Goal: Task Accomplishment & Management: Manage account settings

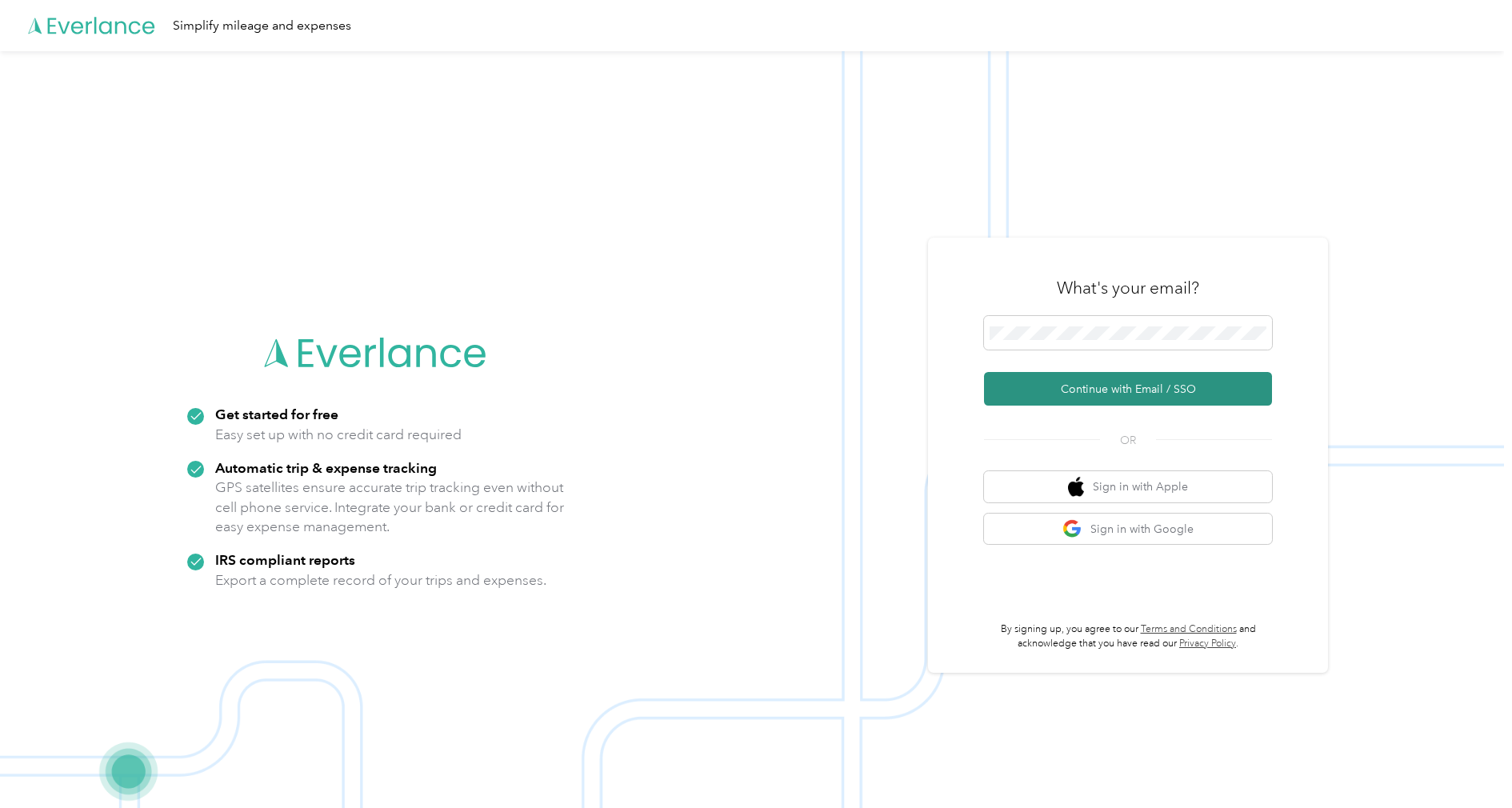
click at [1076, 385] on button "Continue with Email / SSO" at bounding box center [1128, 388] width 288 height 33
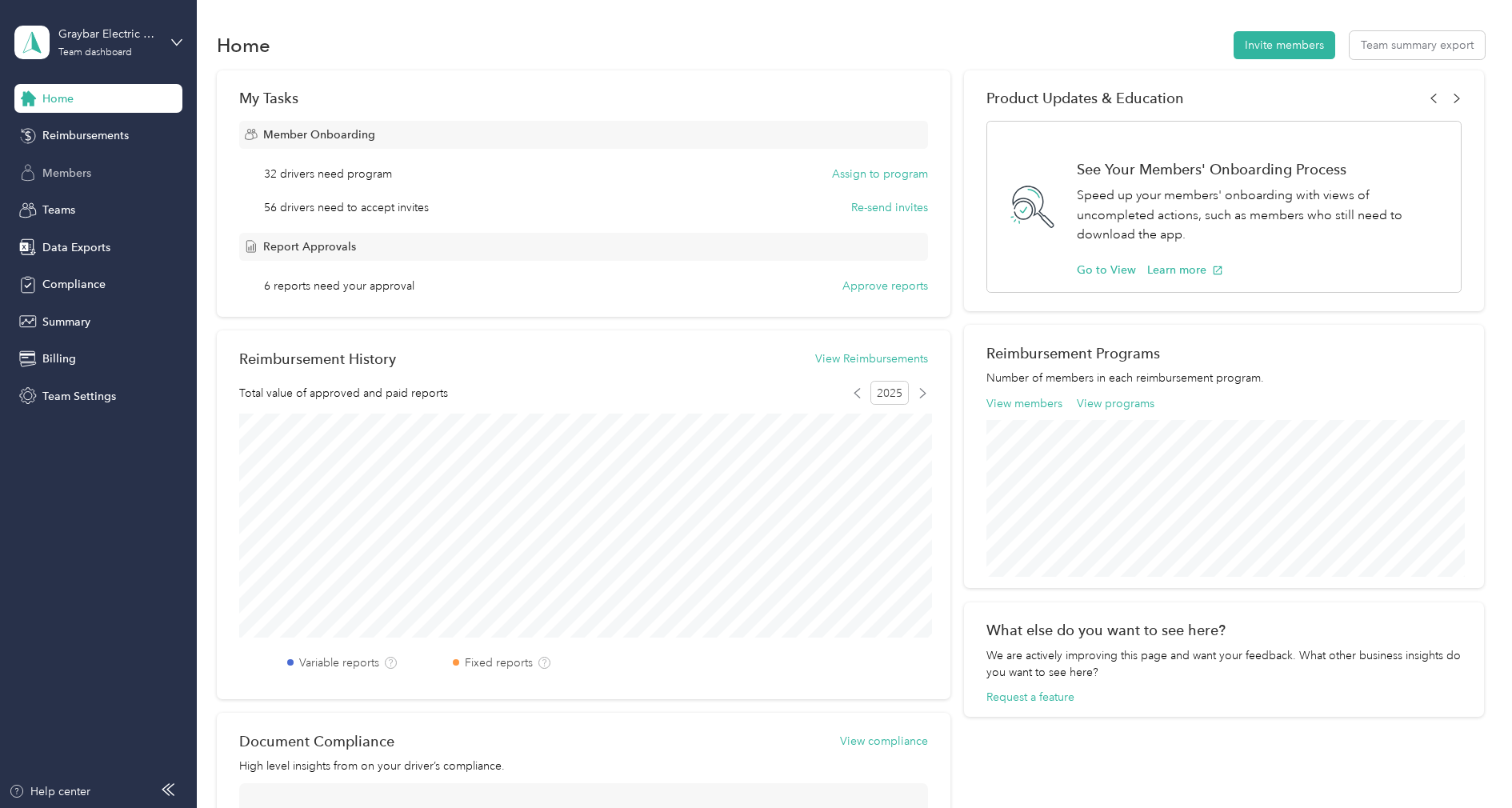
click at [113, 171] on div "Members" at bounding box center [99, 172] width 168 height 29
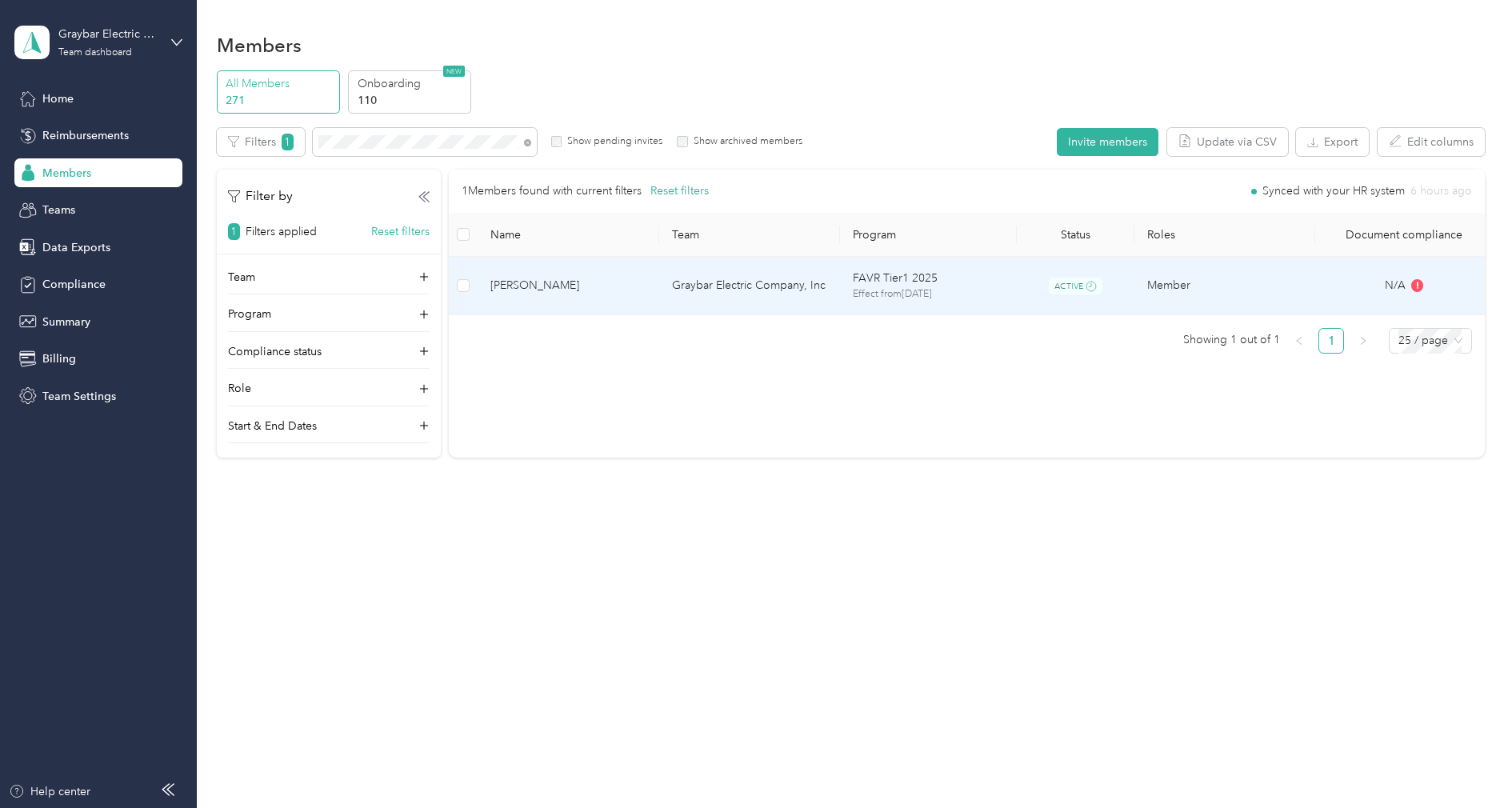
click at [726, 282] on td "Graybar Electric Company, Inc" at bounding box center [750, 286] width 181 height 59
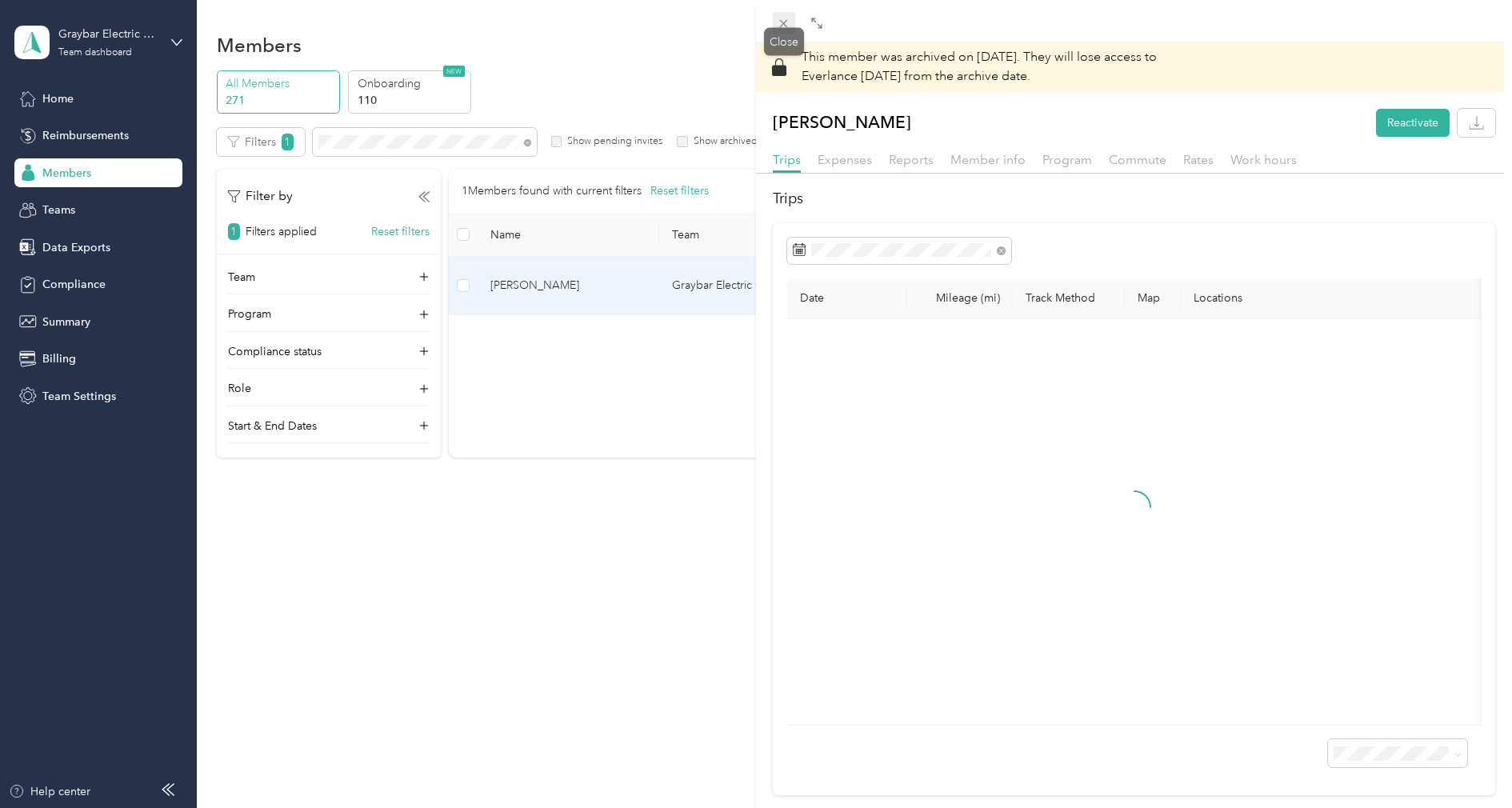
click at [782, 23] on icon at bounding box center [783, 24] width 14 height 14
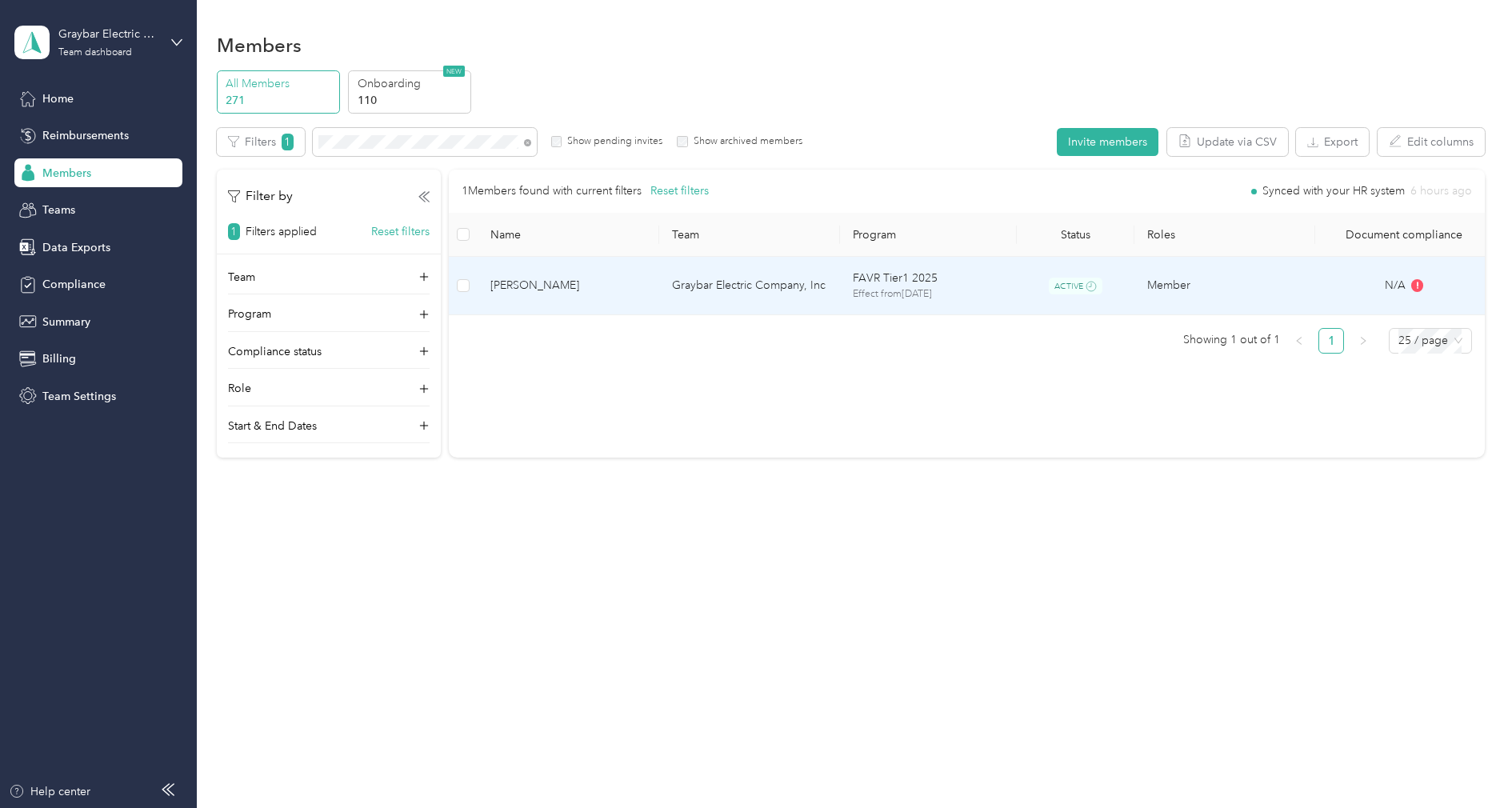
click at [782, 807] on div "Drag to resize Click to close This member was archived on [DATE] . They will lo…" at bounding box center [752, 808] width 1504 height 0
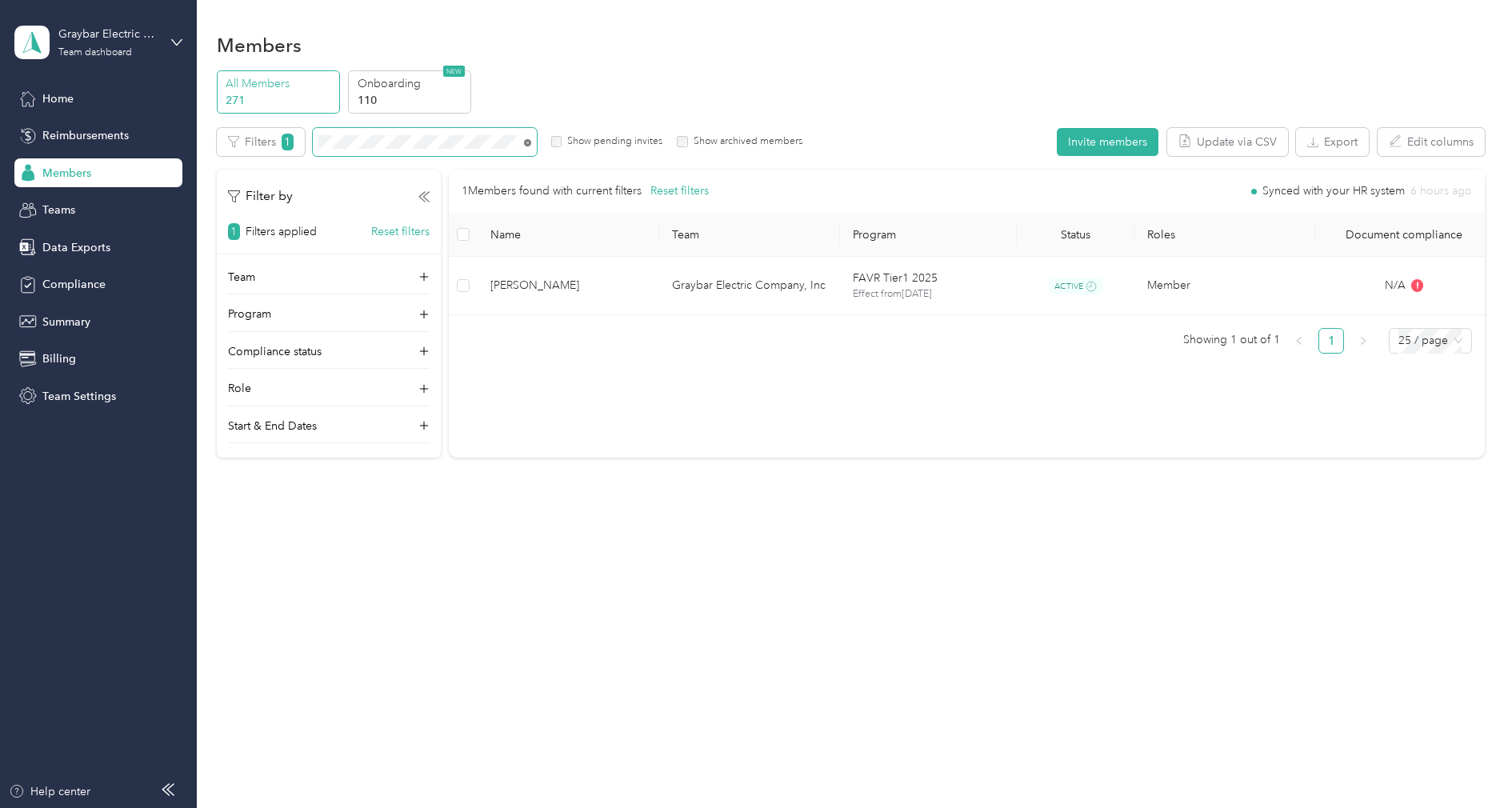
click at [525, 140] on icon at bounding box center [527, 143] width 7 height 7
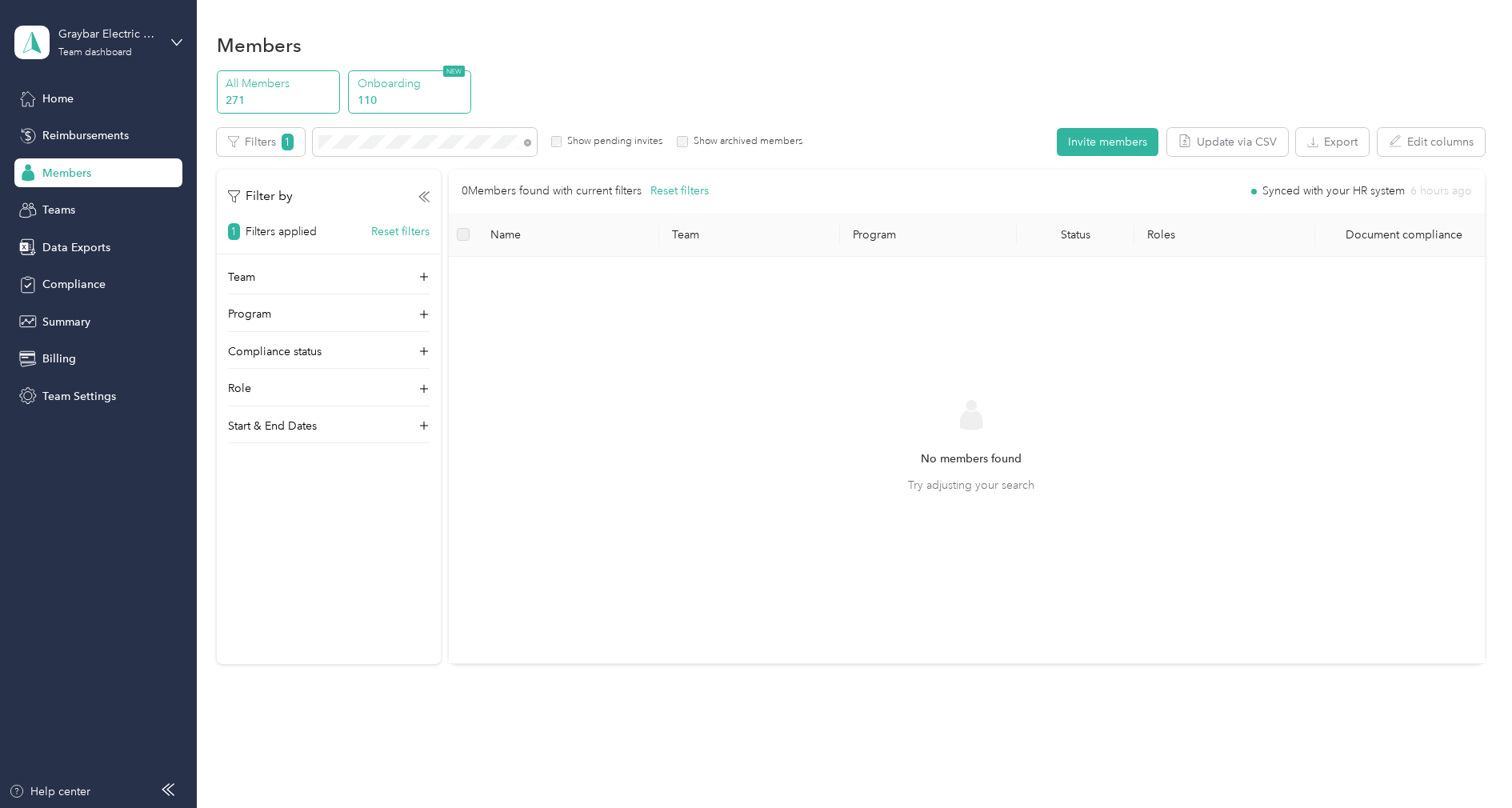
click at [409, 91] on p "Onboarding" at bounding box center [411, 83] width 109 height 17
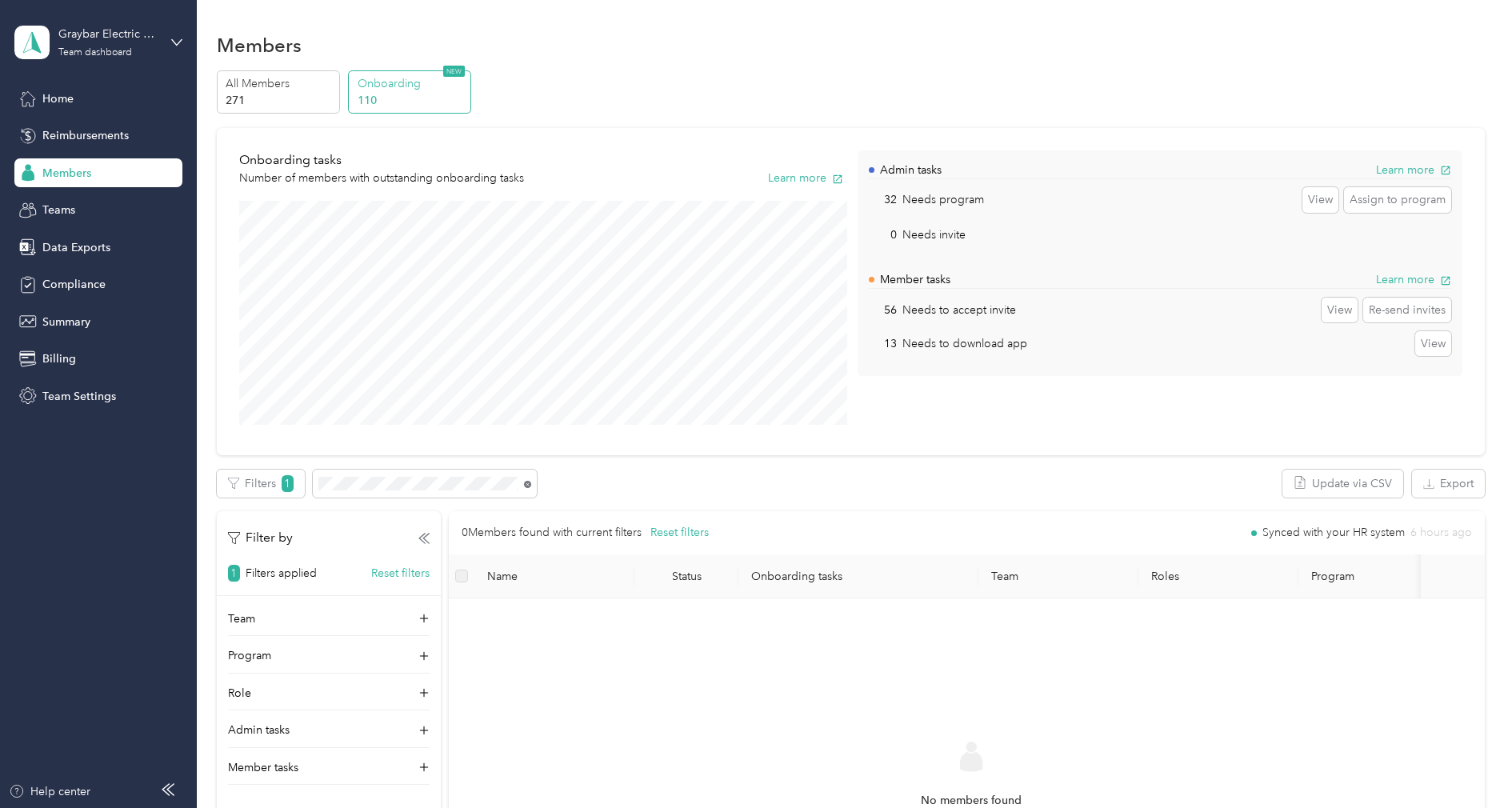
click at [527, 486] on icon at bounding box center [527, 484] width 7 height 7
click at [528, 481] on icon at bounding box center [527, 484] width 7 height 7
click at [305, 84] on p "All Members" at bounding box center [279, 83] width 109 height 17
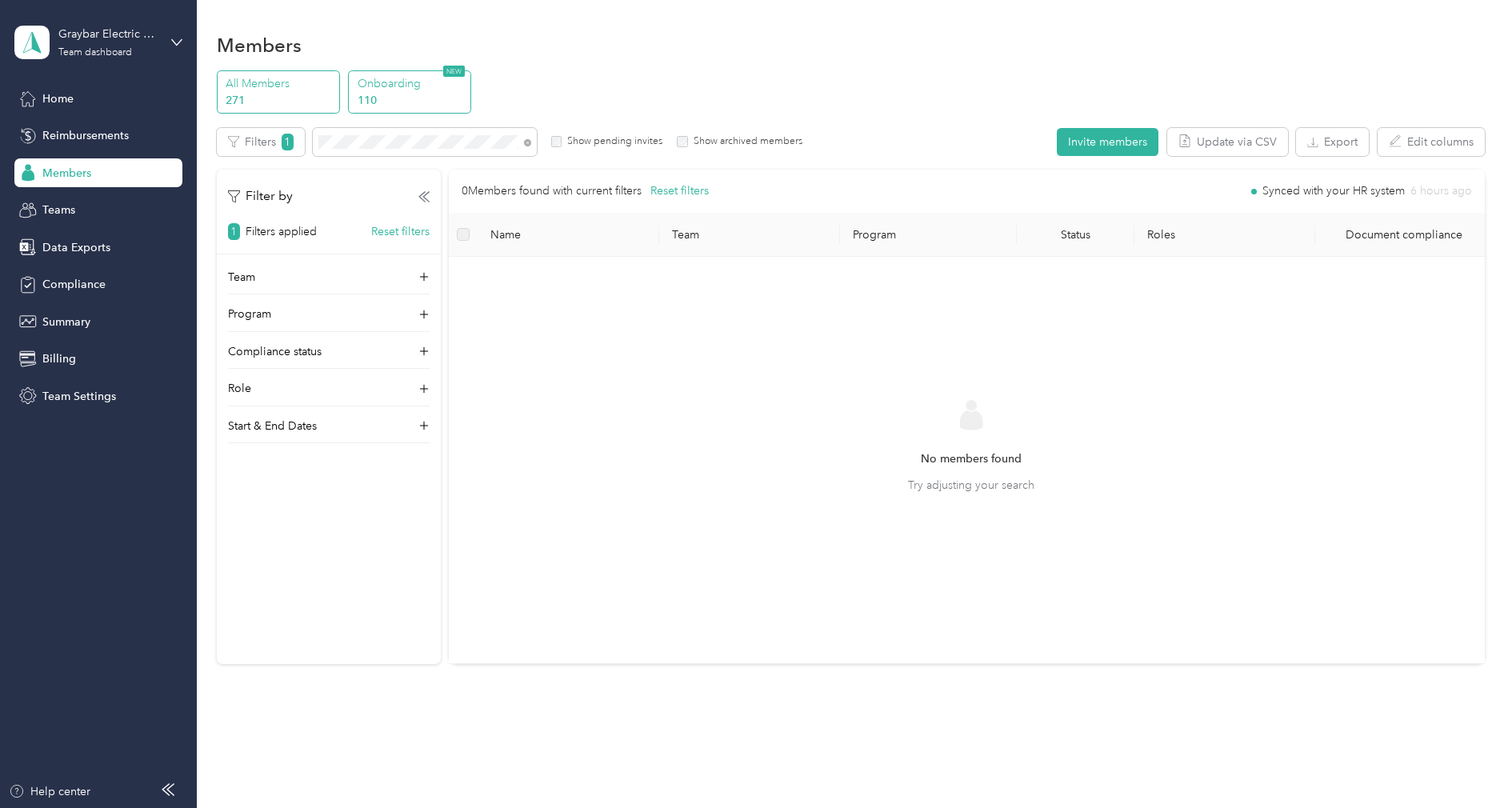
click at [439, 99] on p "110" at bounding box center [411, 100] width 109 height 17
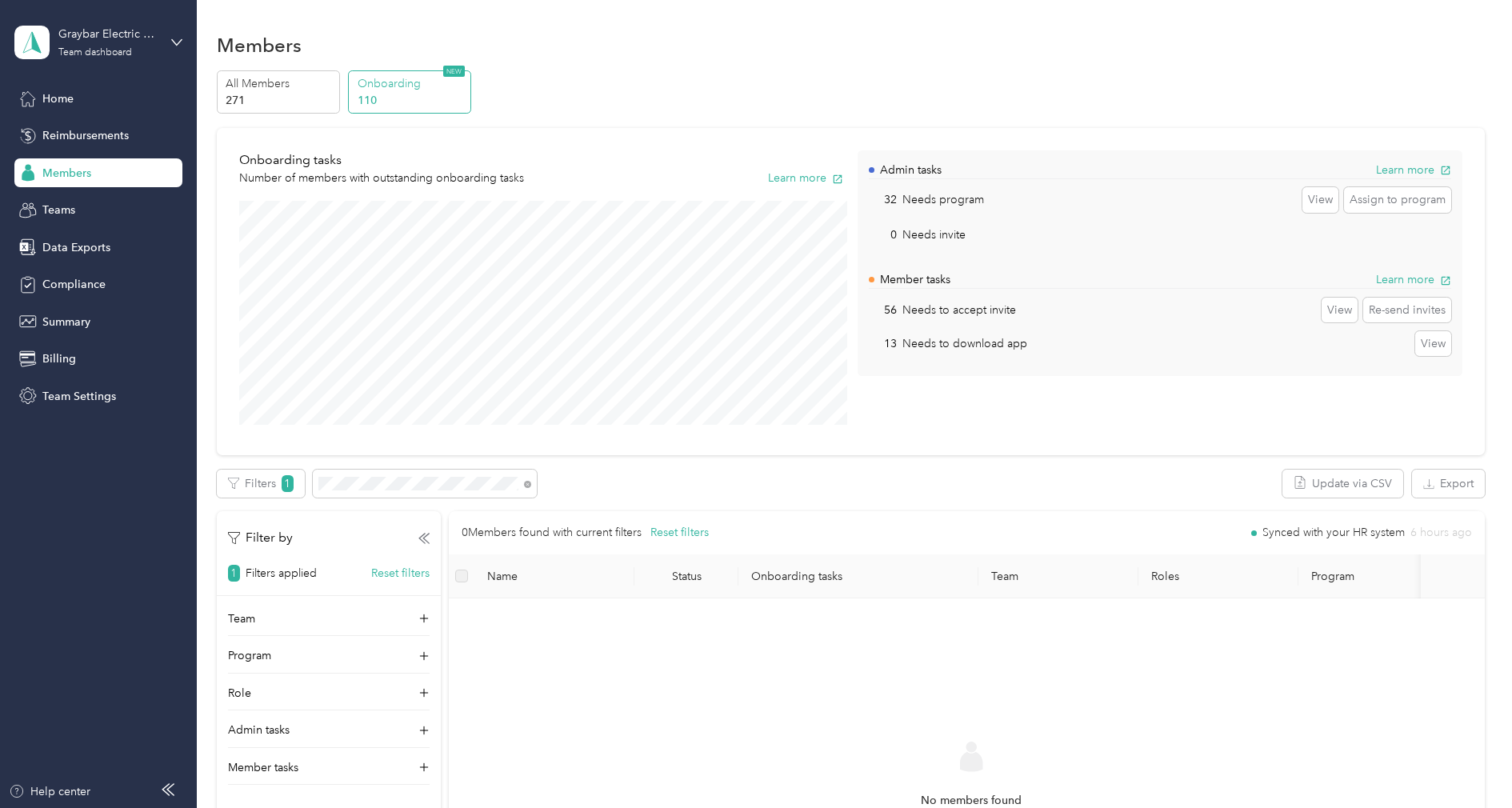
click at [522, 486] on span at bounding box center [525, 483] width 13 height 17
click at [526, 486] on icon at bounding box center [527, 484] width 7 height 7
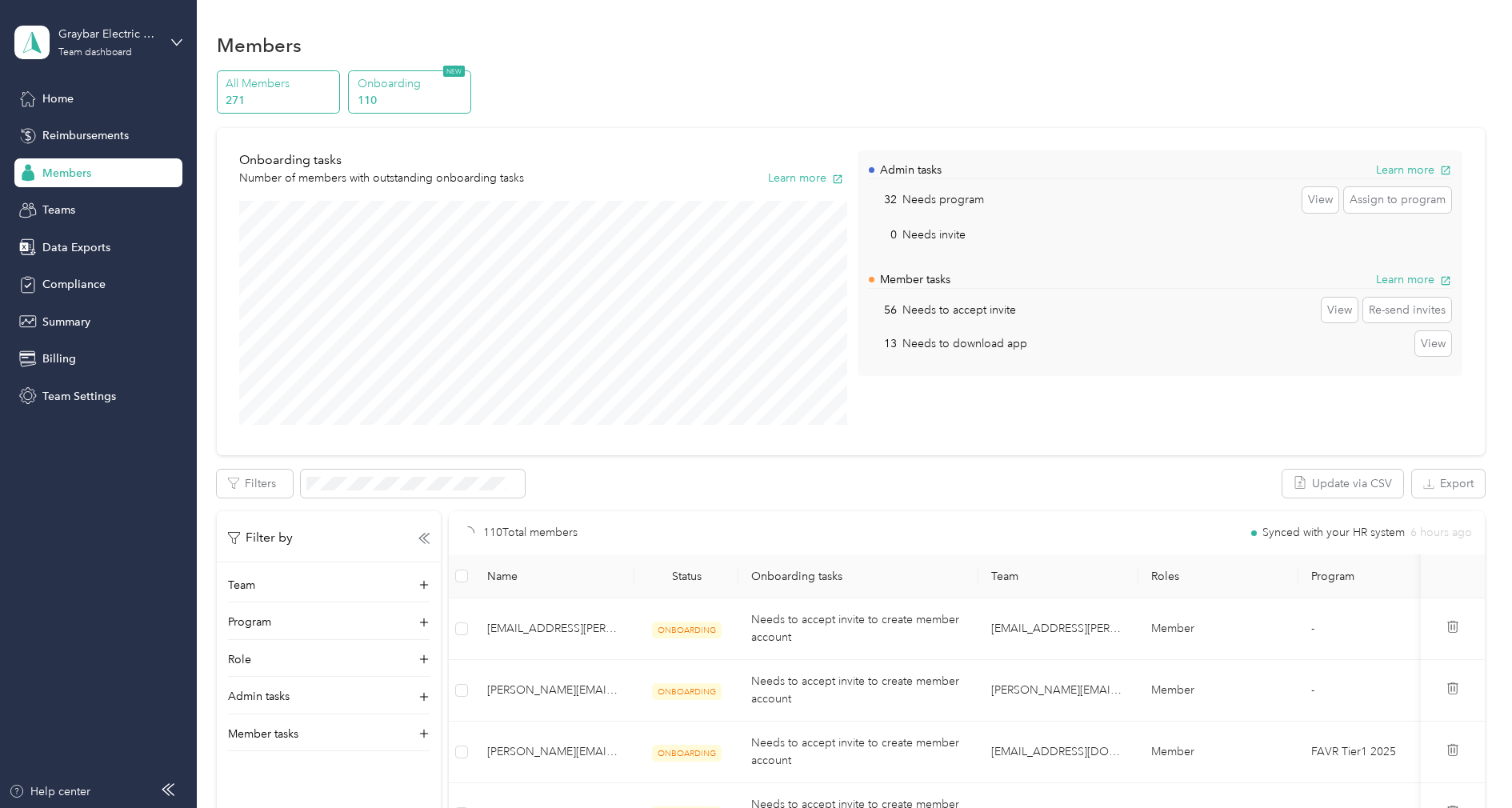
click at [308, 83] on p "All Members" at bounding box center [279, 83] width 109 height 17
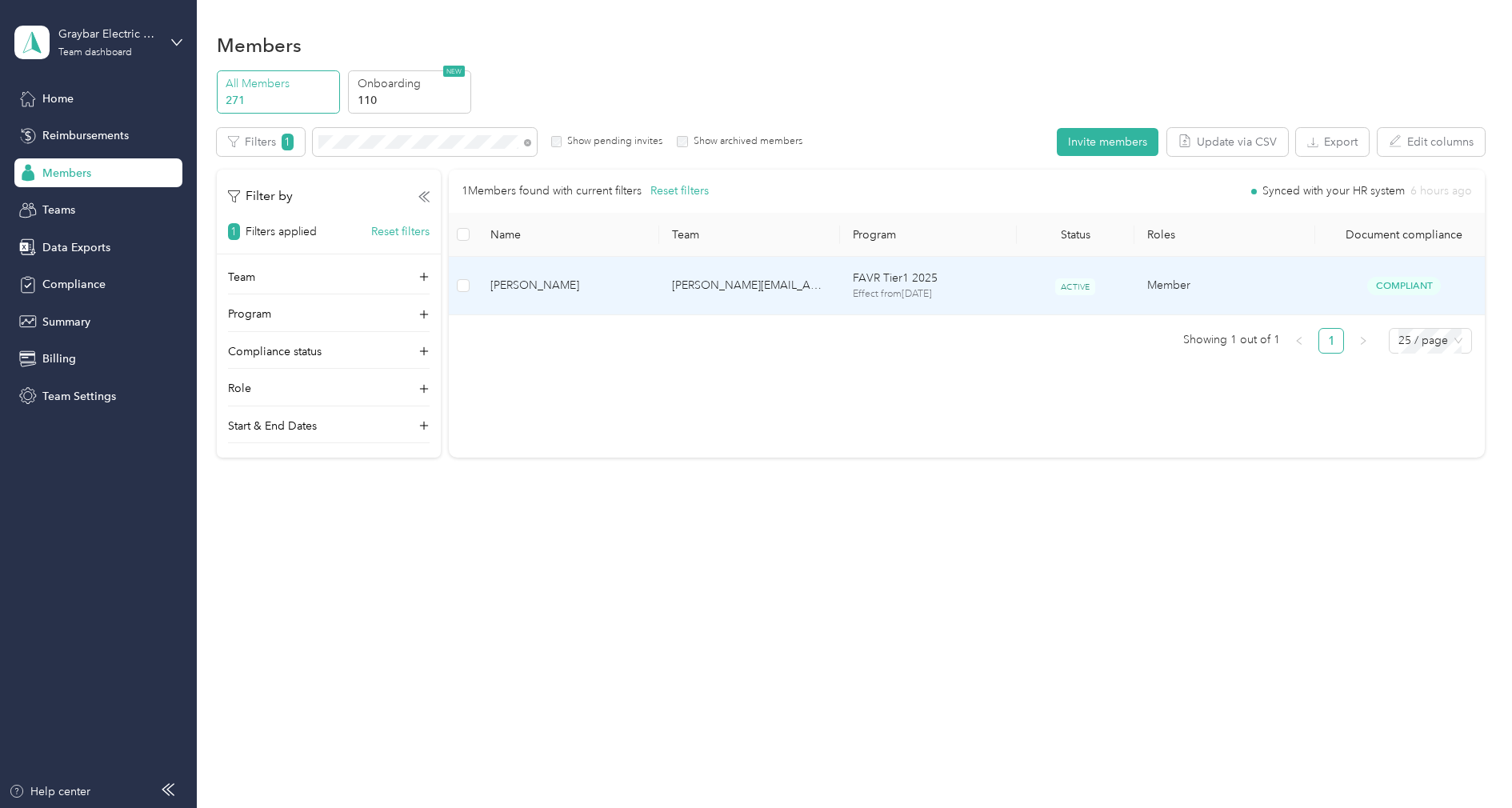
click at [619, 283] on span "[PERSON_NAME]" at bounding box center [568, 286] width 155 height 18
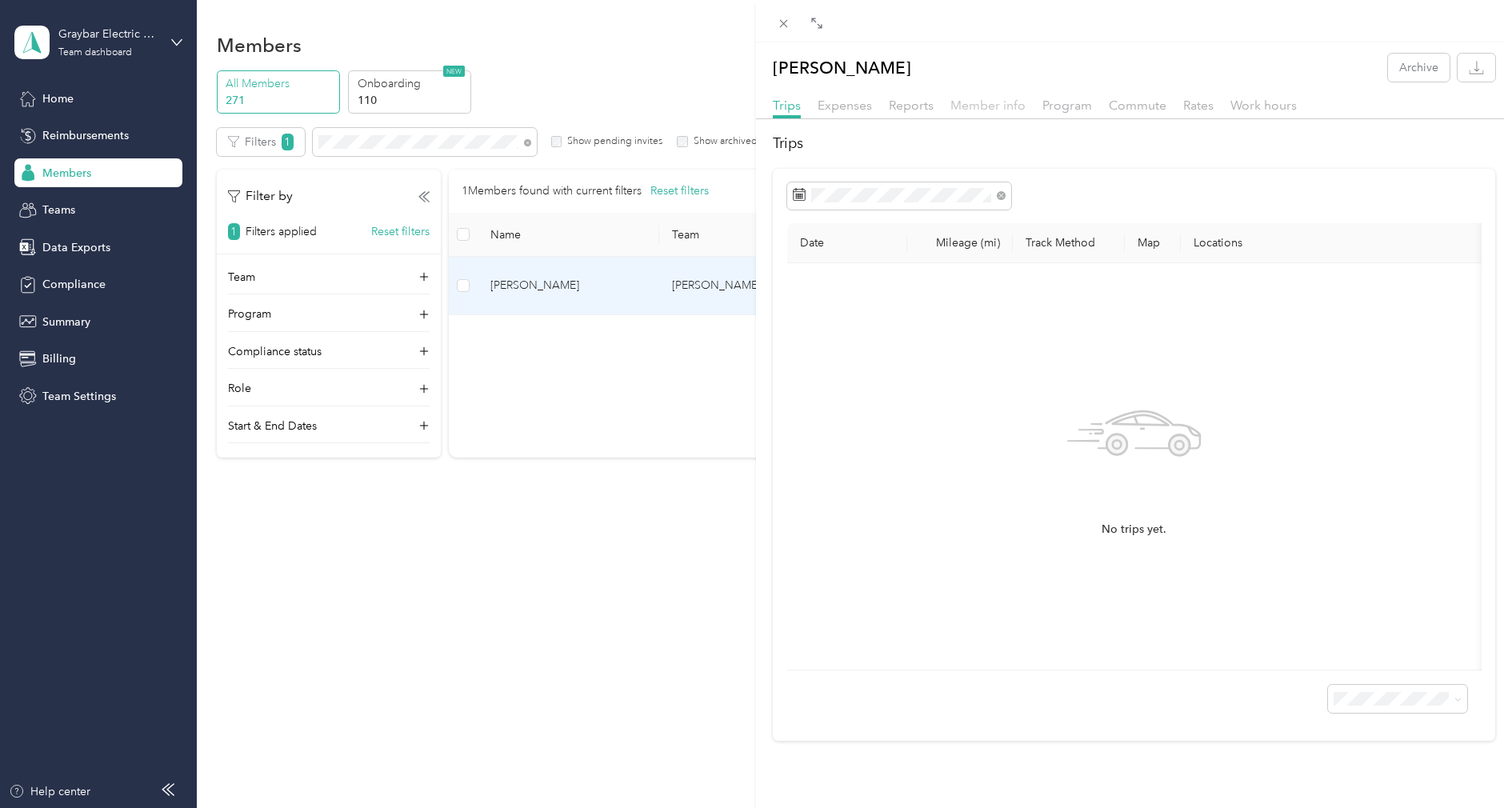
click at [1001, 105] on span "Member info" at bounding box center [988, 105] width 75 height 16
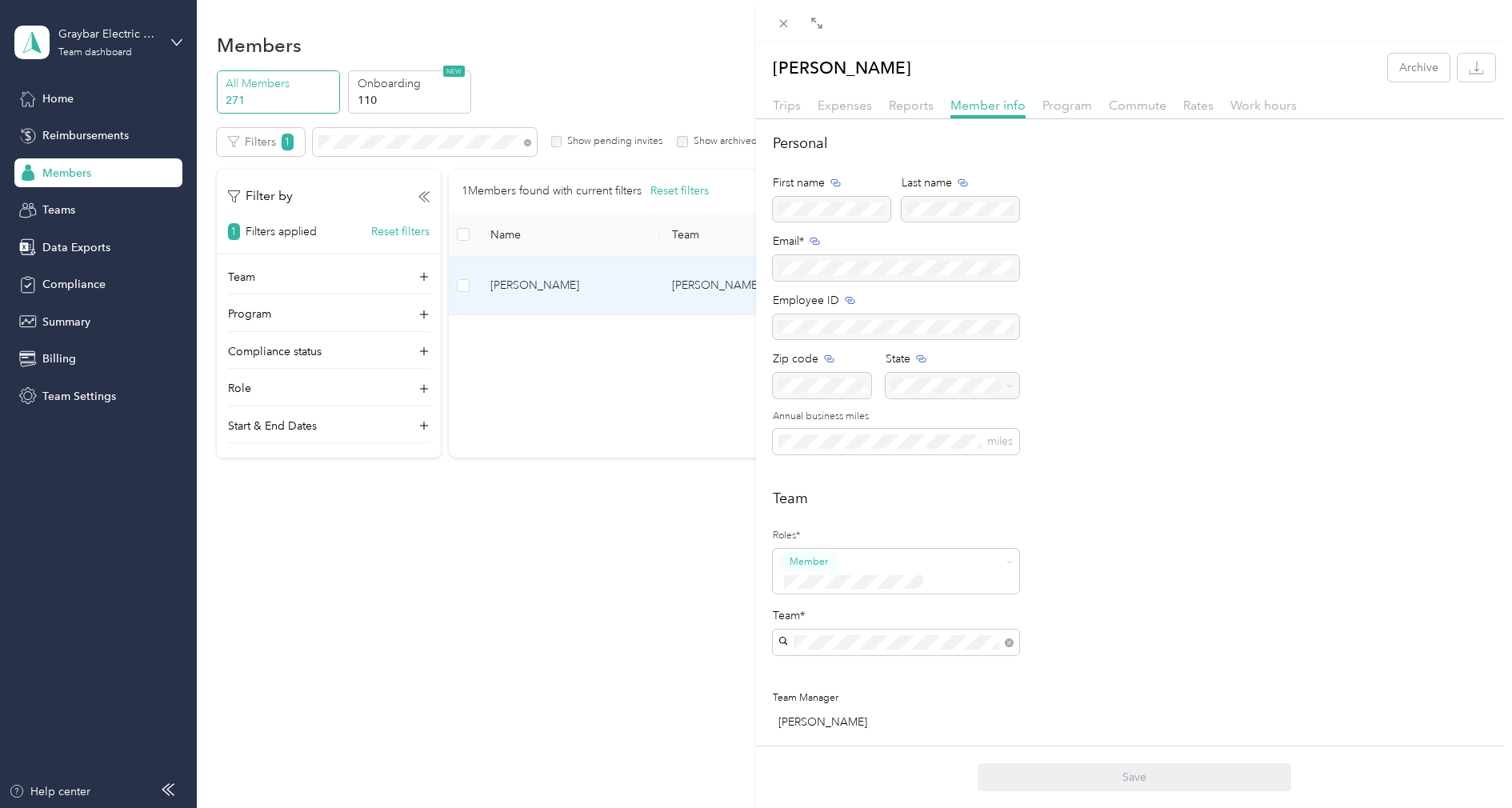
drag, startPoint x: 1063, startPoint y: 100, endPoint x: 1063, endPoint y: 143, distance: 43.0
click at [1063, 124] on div "Trips Expenses Reports Member info Program Commute Rates Work hours Personal Fi…" at bounding box center [1133, 578] width 756 height 964
click at [1066, 770] on button "Save" at bounding box center [1134, 777] width 313 height 28
click at [789, 17] on icon at bounding box center [783, 24] width 14 height 14
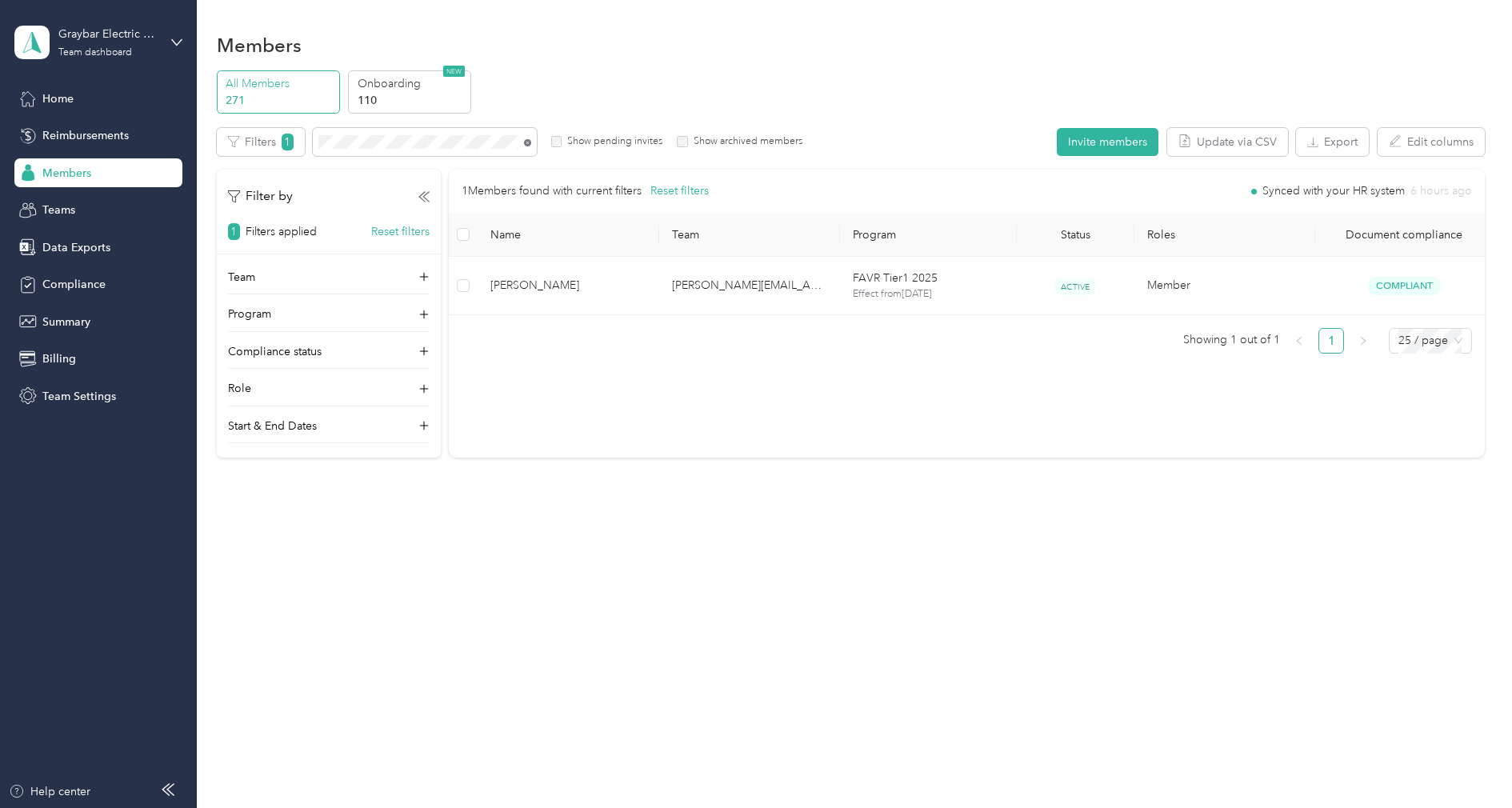
click at [524, 142] on icon at bounding box center [527, 143] width 7 height 7
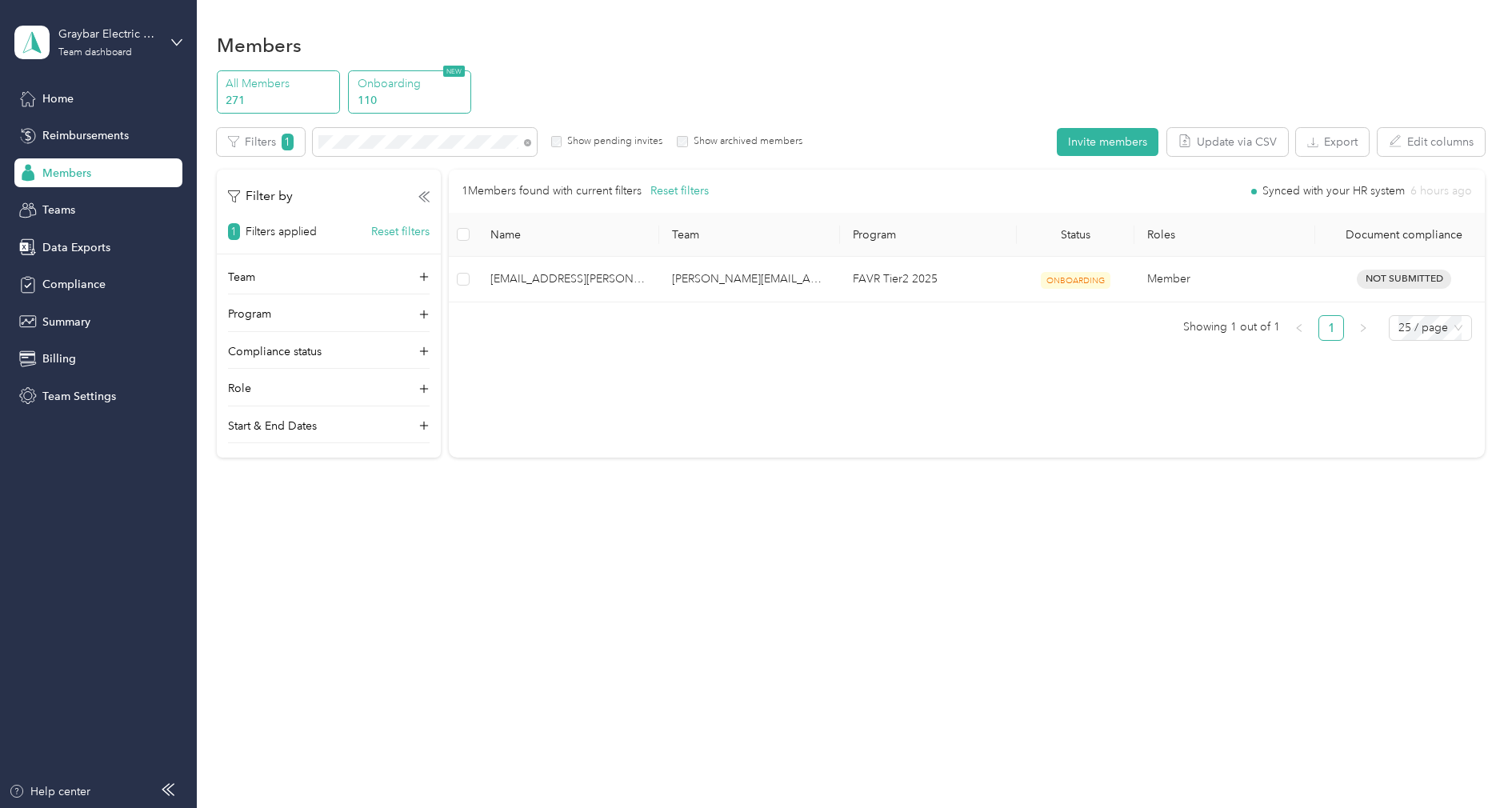
click at [434, 100] on p "110" at bounding box center [411, 100] width 109 height 17
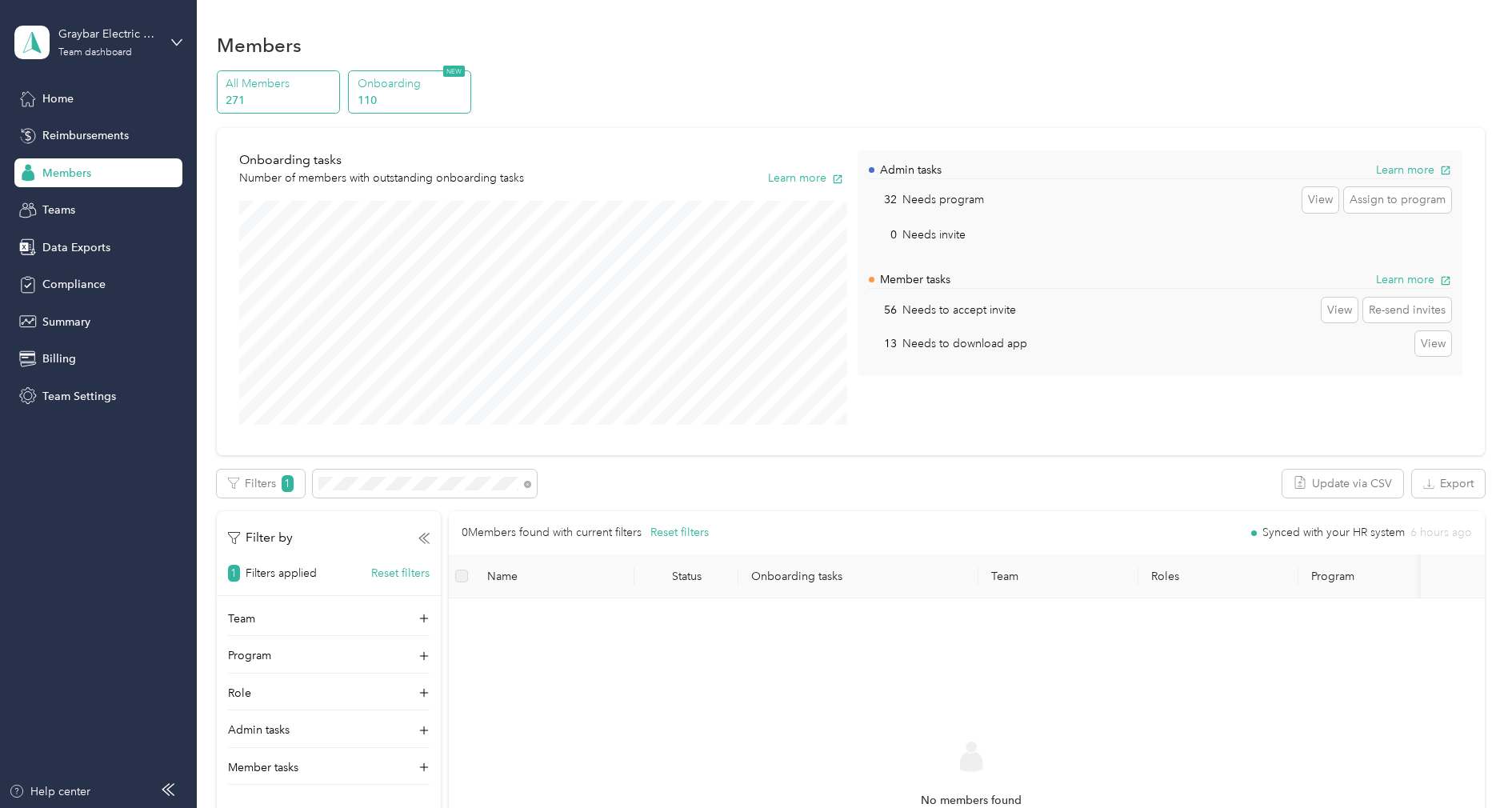
click at [268, 100] on p "271" at bounding box center [279, 100] width 109 height 17
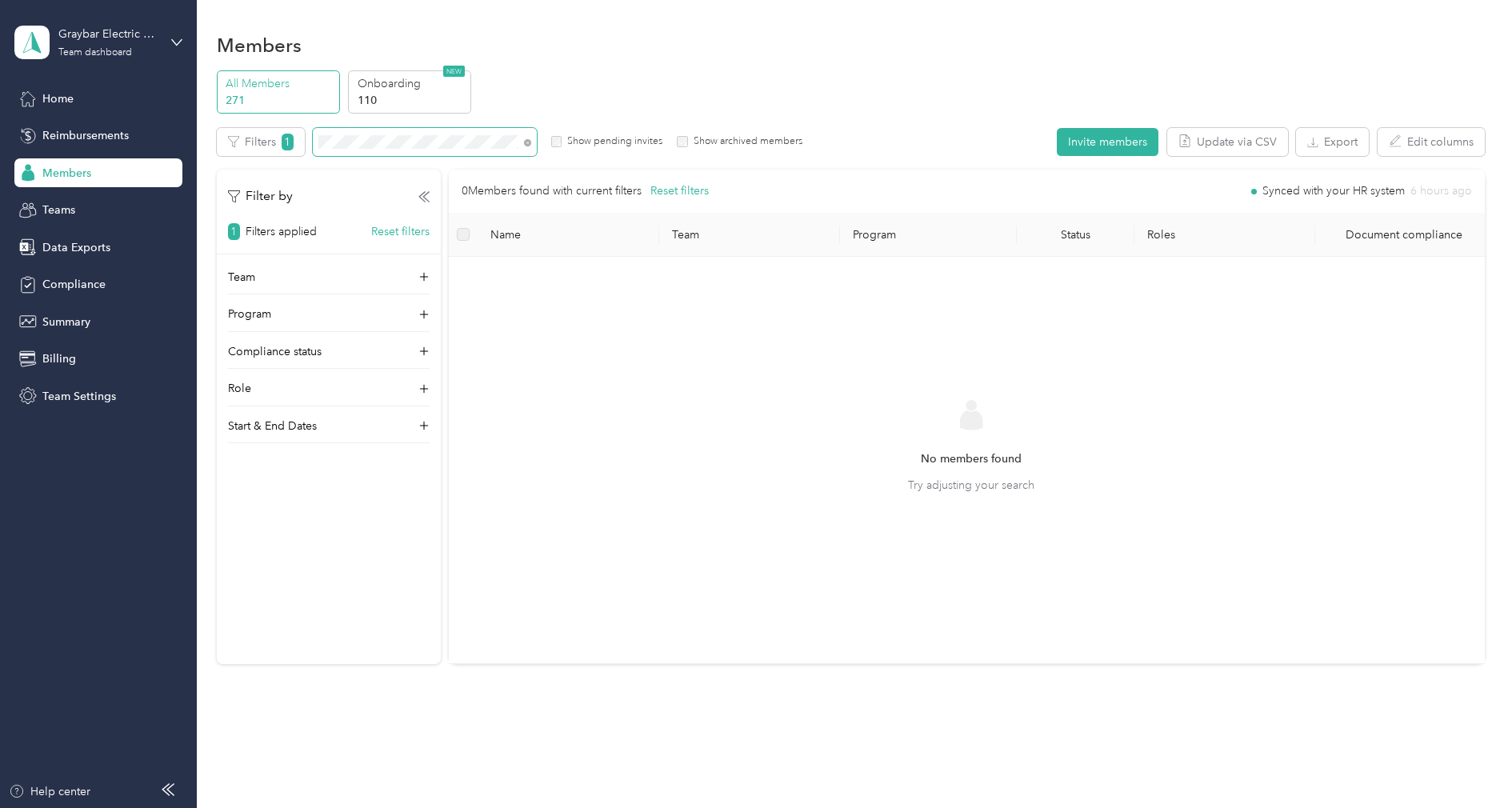
click at [400, 149] on span at bounding box center [424, 142] width 224 height 28
click at [421, 98] on p "110" at bounding box center [411, 100] width 109 height 17
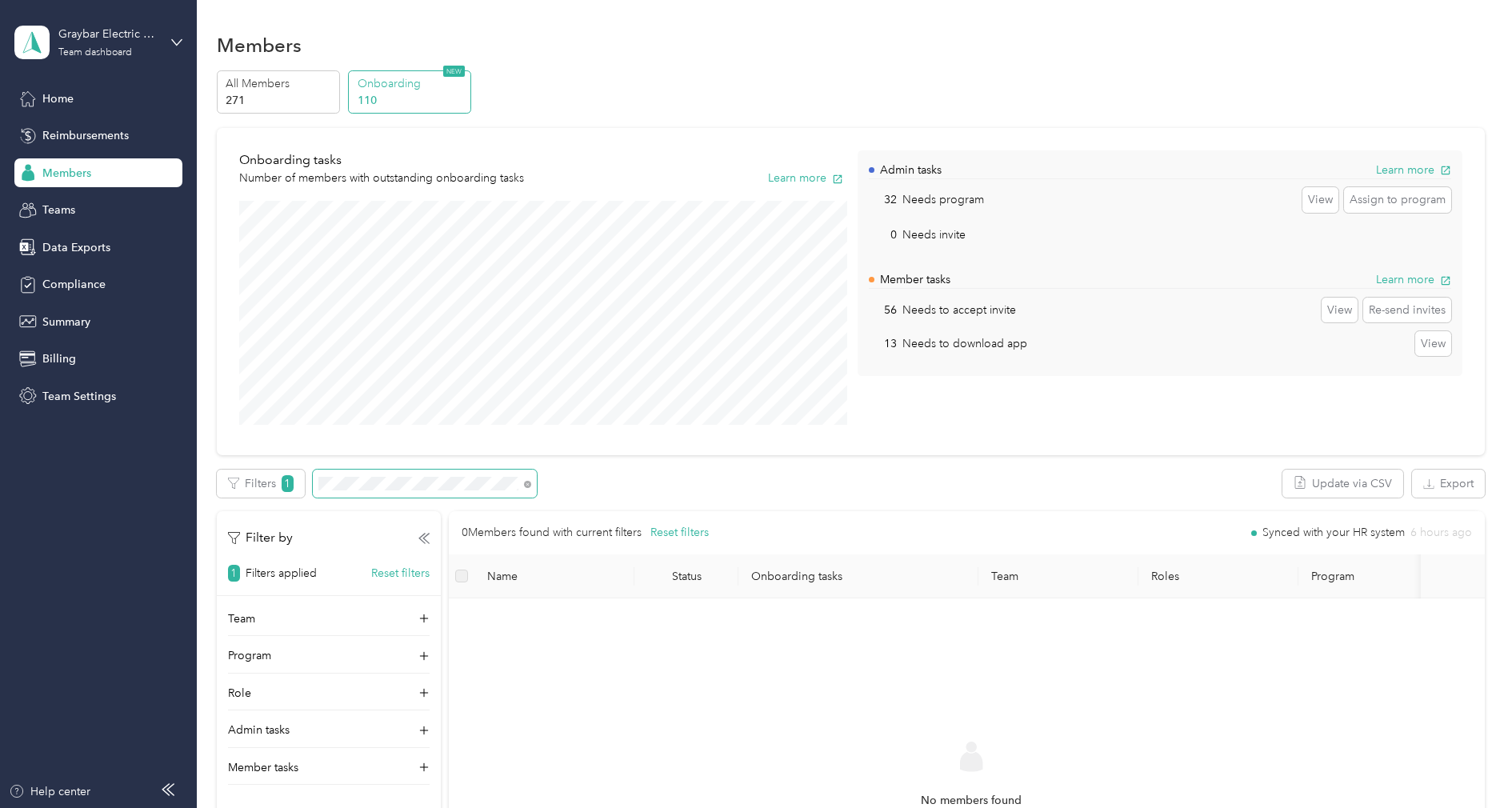
click at [523, 484] on span at bounding box center [525, 483] width 13 height 17
click at [527, 482] on icon at bounding box center [527, 484] width 7 height 7
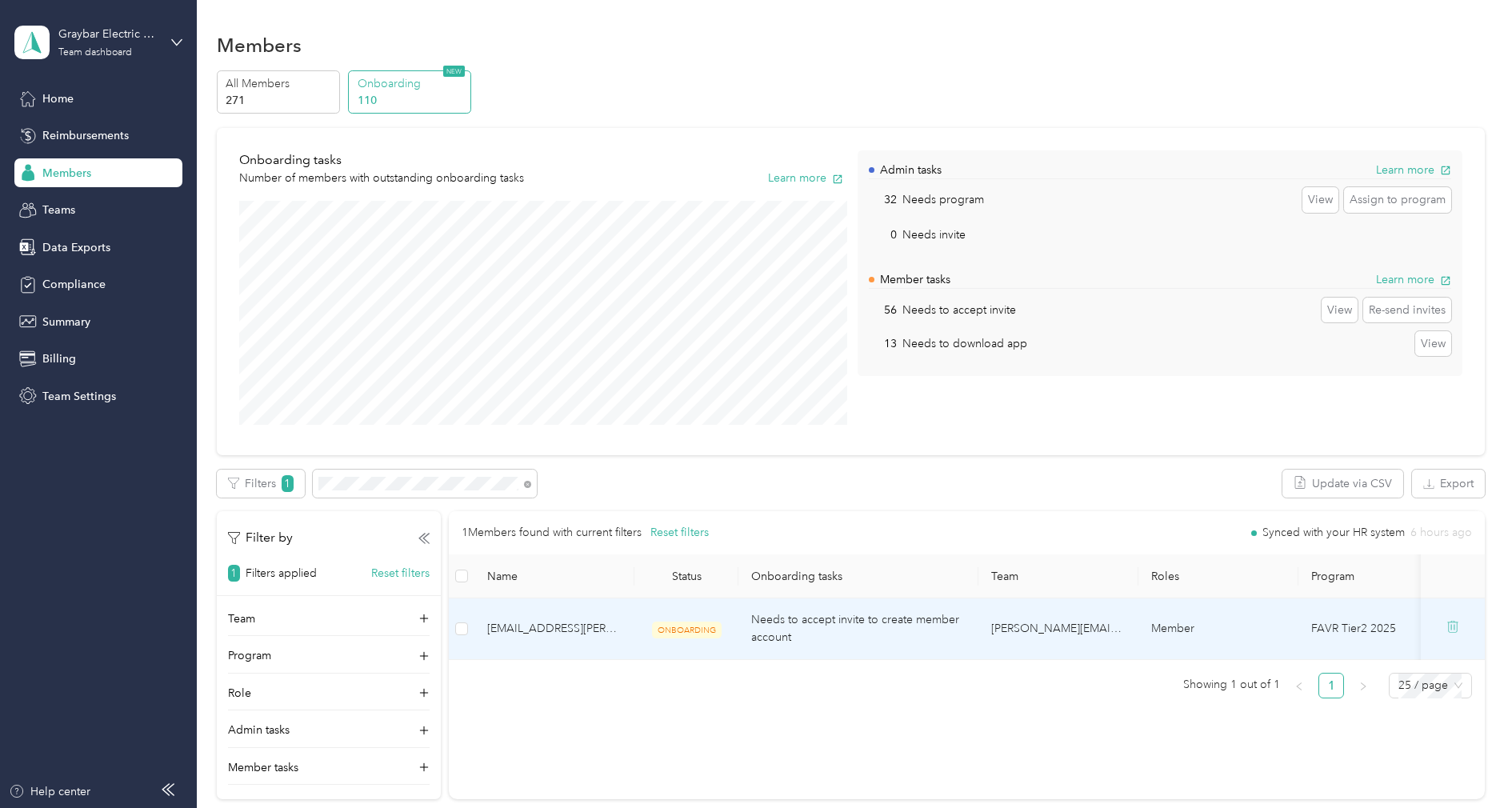
click at [1459, 629] on icon at bounding box center [1453, 627] width 13 height 13
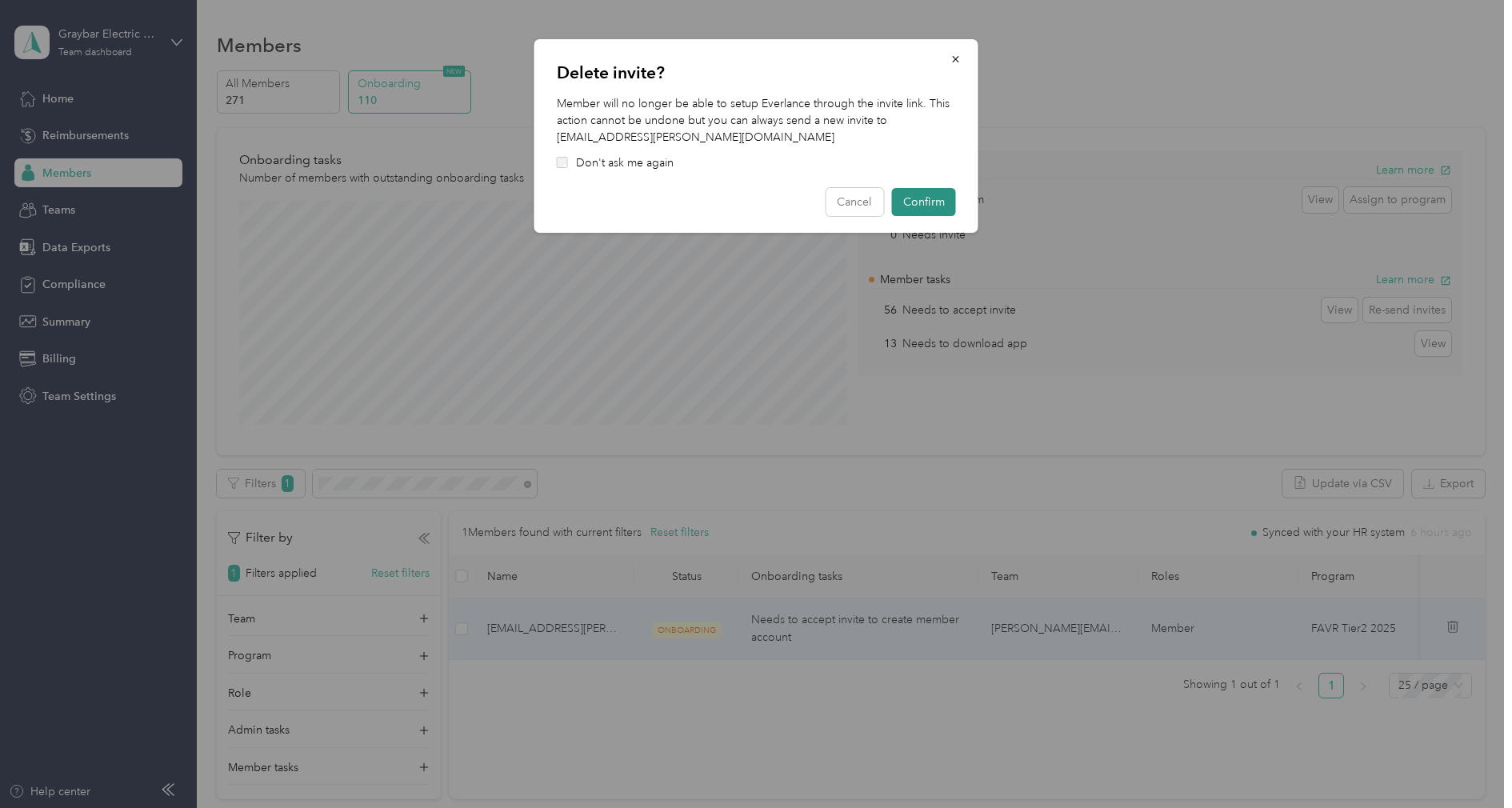
click at [934, 202] on button "Confirm" at bounding box center [924, 202] width 64 height 28
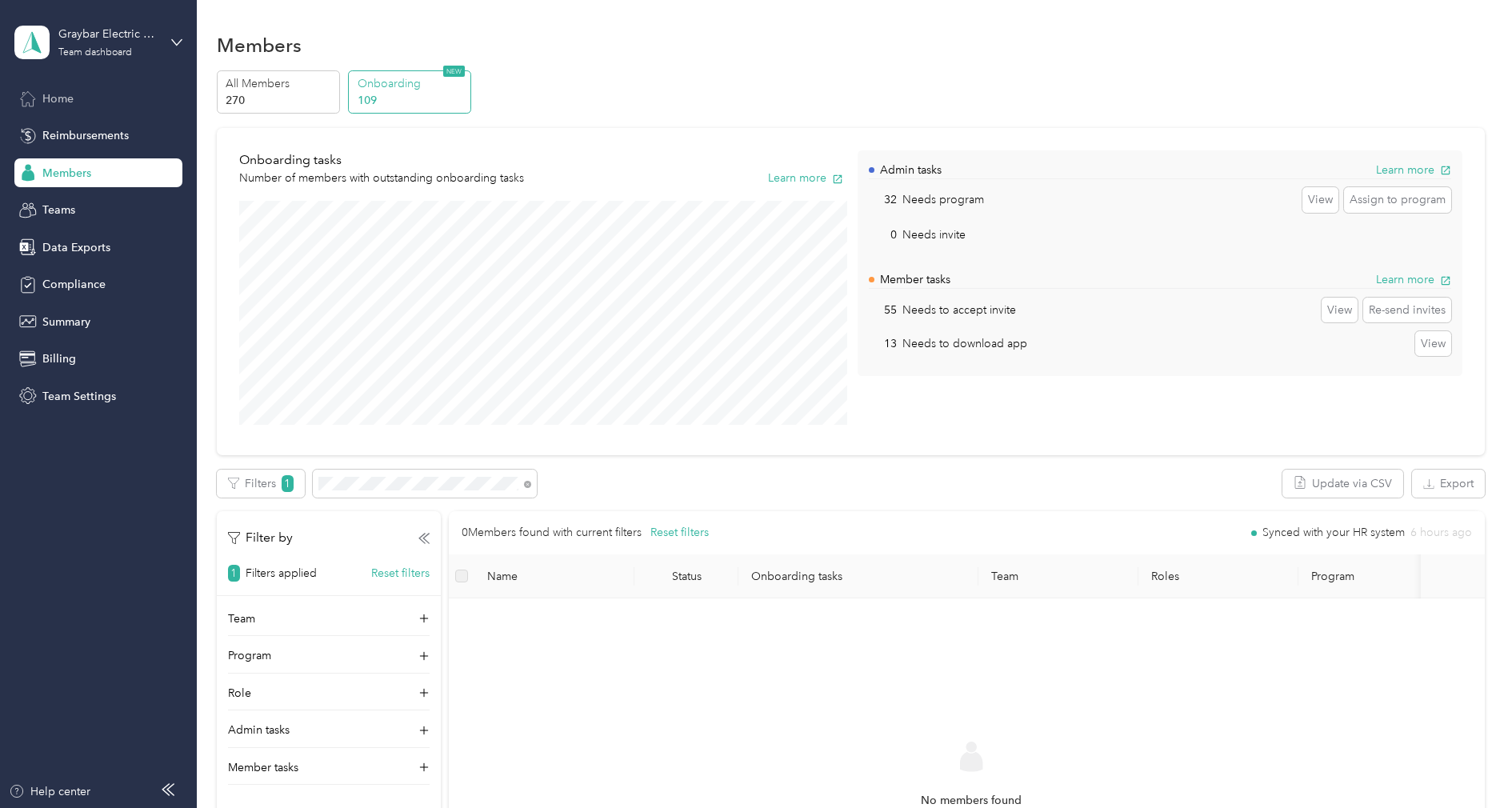
click at [80, 102] on div "Home" at bounding box center [99, 98] width 168 height 29
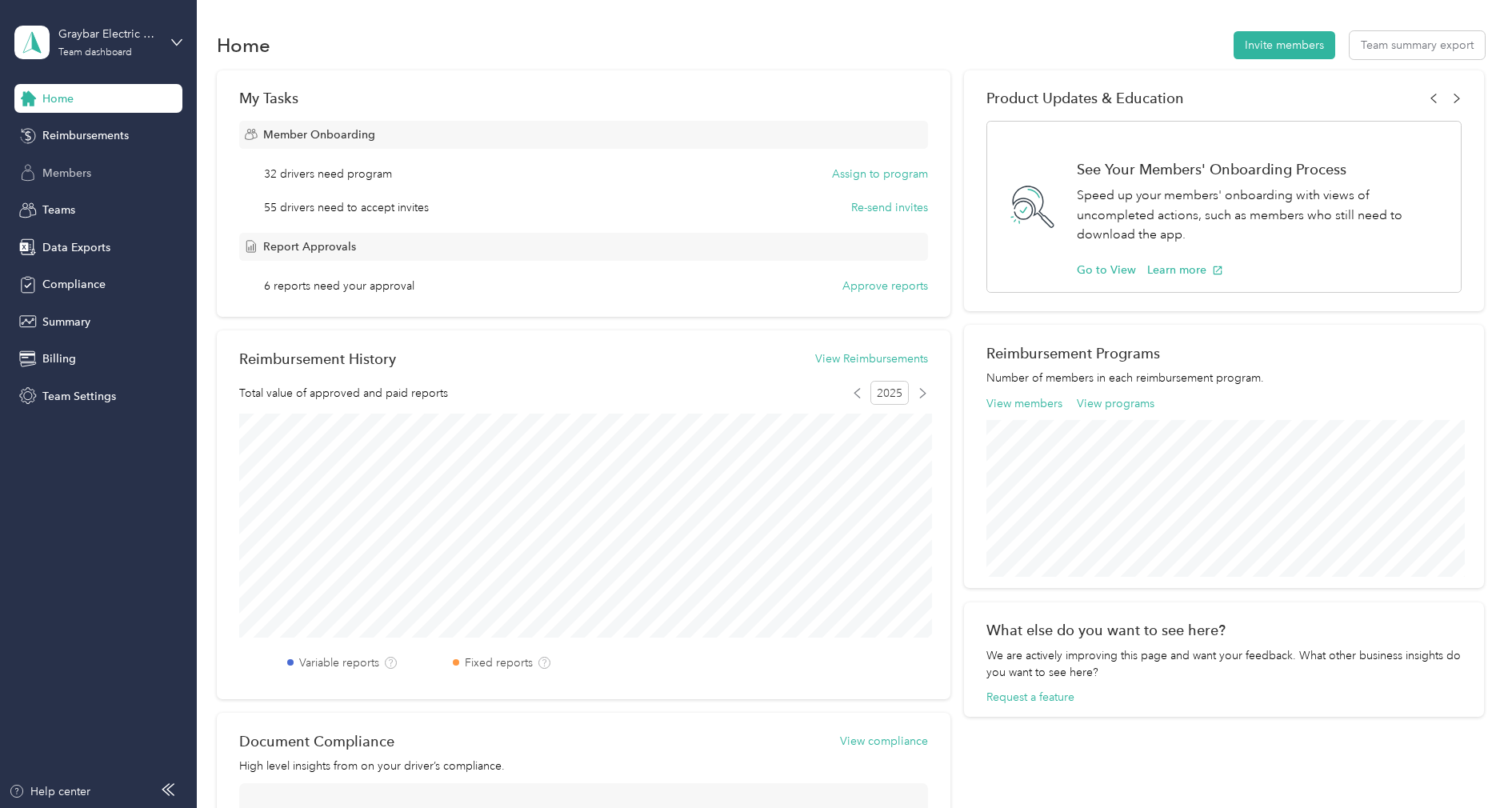
click at [61, 183] on div "Members" at bounding box center [99, 172] width 168 height 29
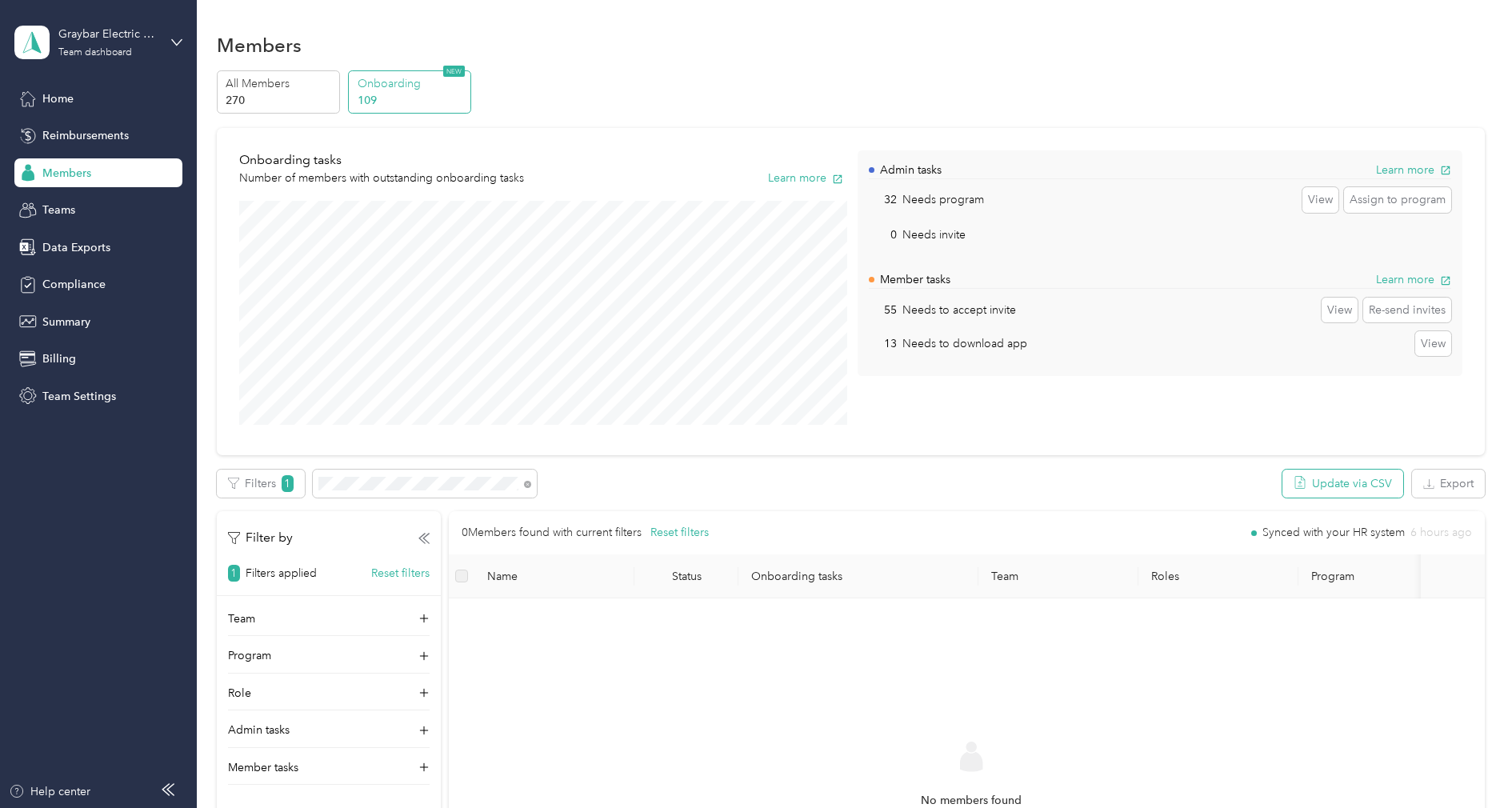
click at [1363, 486] on button "Update via CSV" at bounding box center [1343, 483] width 121 height 28
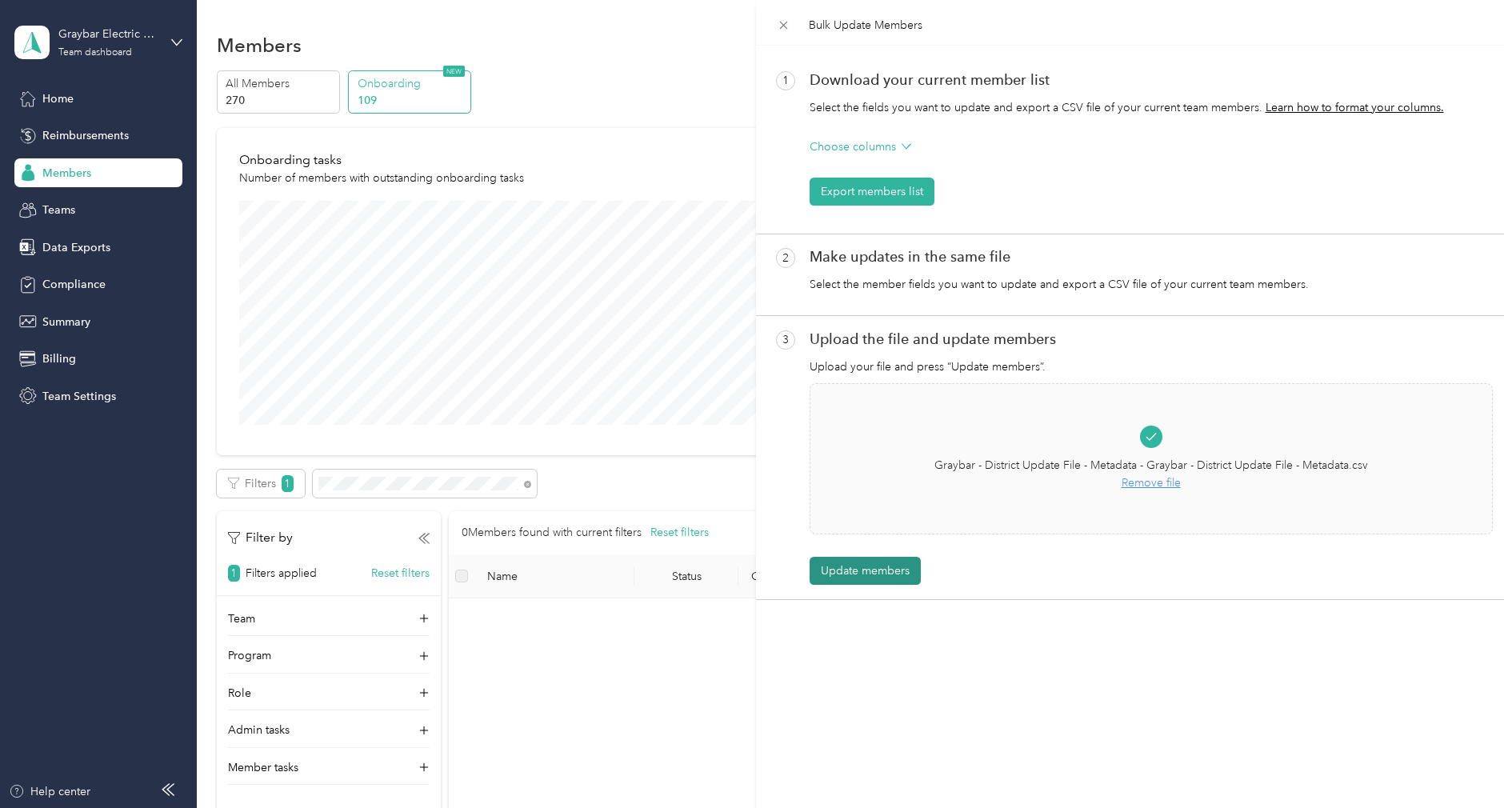
click at [867, 571] on button "Update members" at bounding box center [865, 570] width 111 height 28
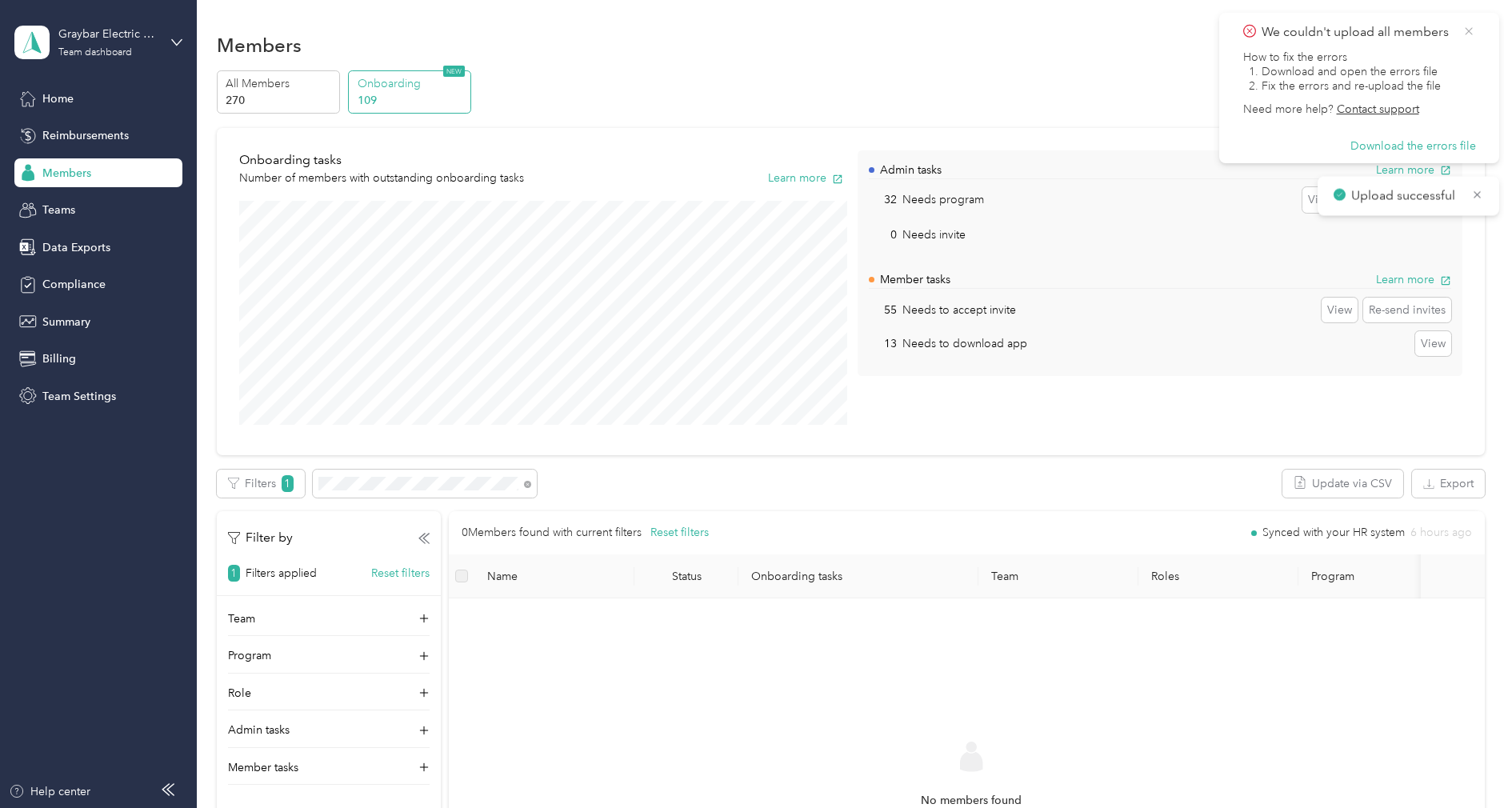
click at [1470, 29] on icon at bounding box center [1469, 31] width 13 height 15
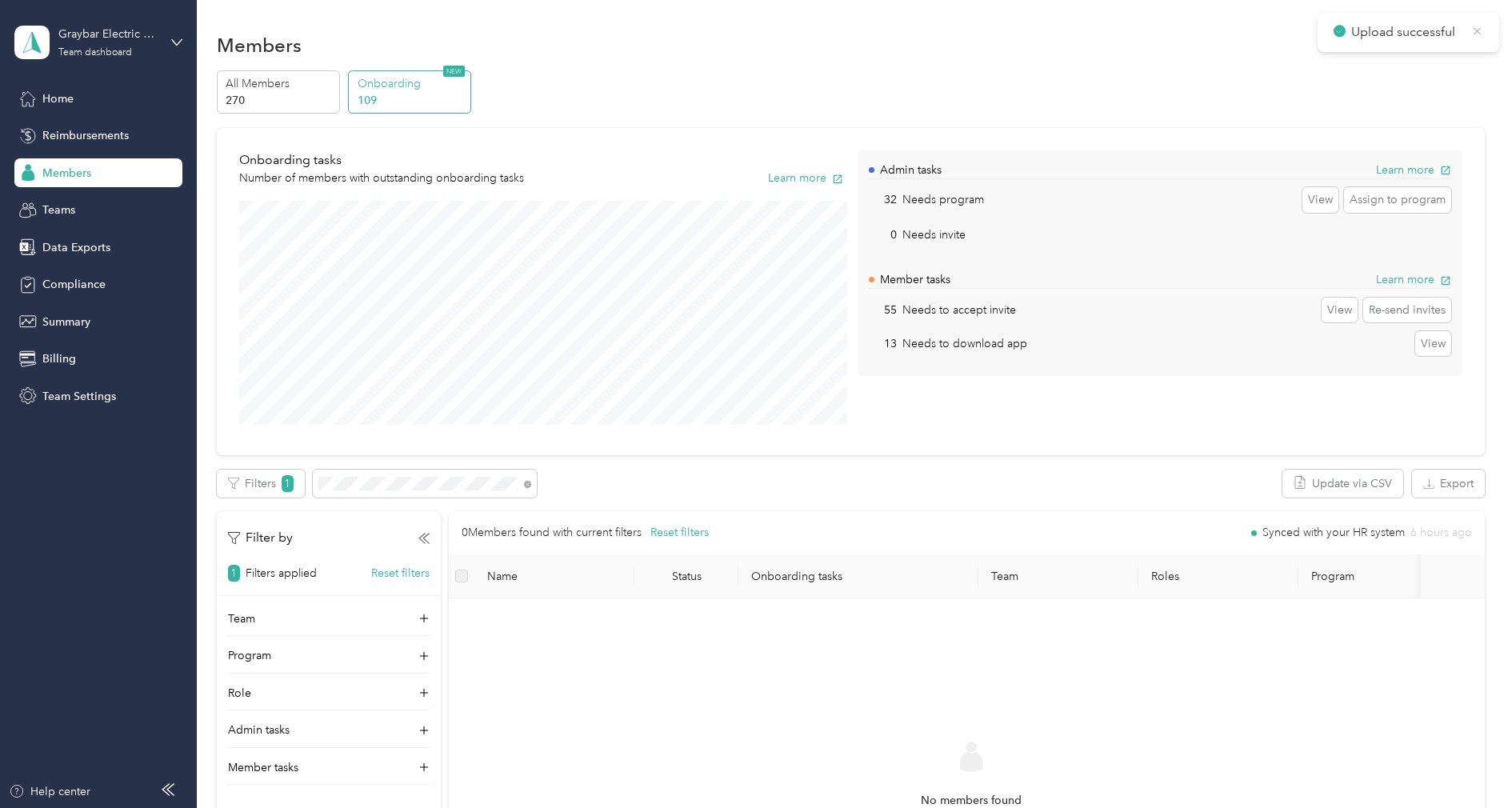
click at [1477, 34] on icon at bounding box center [1477, 31] width 12 height 15
click at [530, 482] on icon at bounding box center [527, 484] width 7 height 7
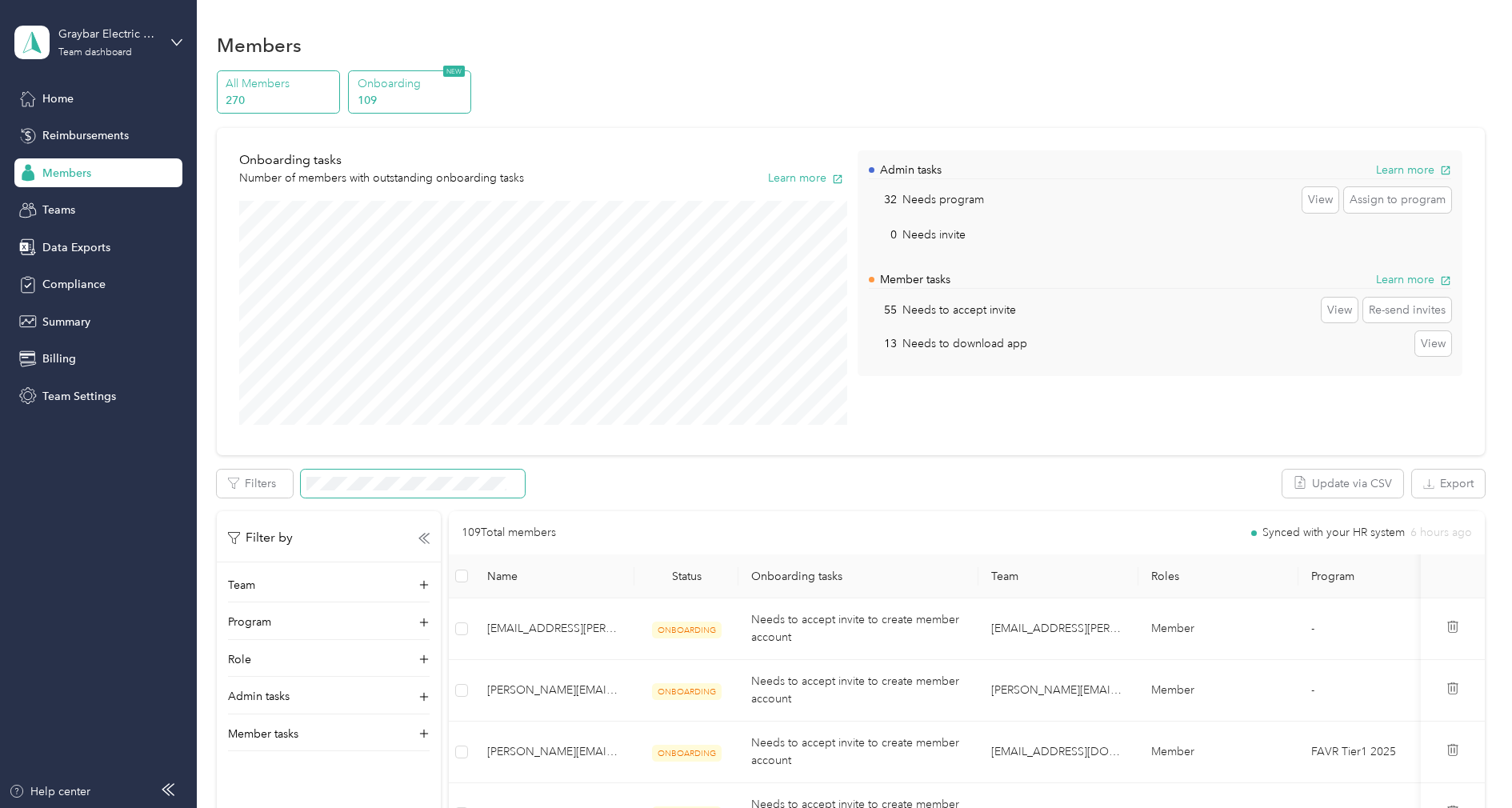
click at [295, 87] on p "All Members" at bounding box center [279, 83] width 109 height 17
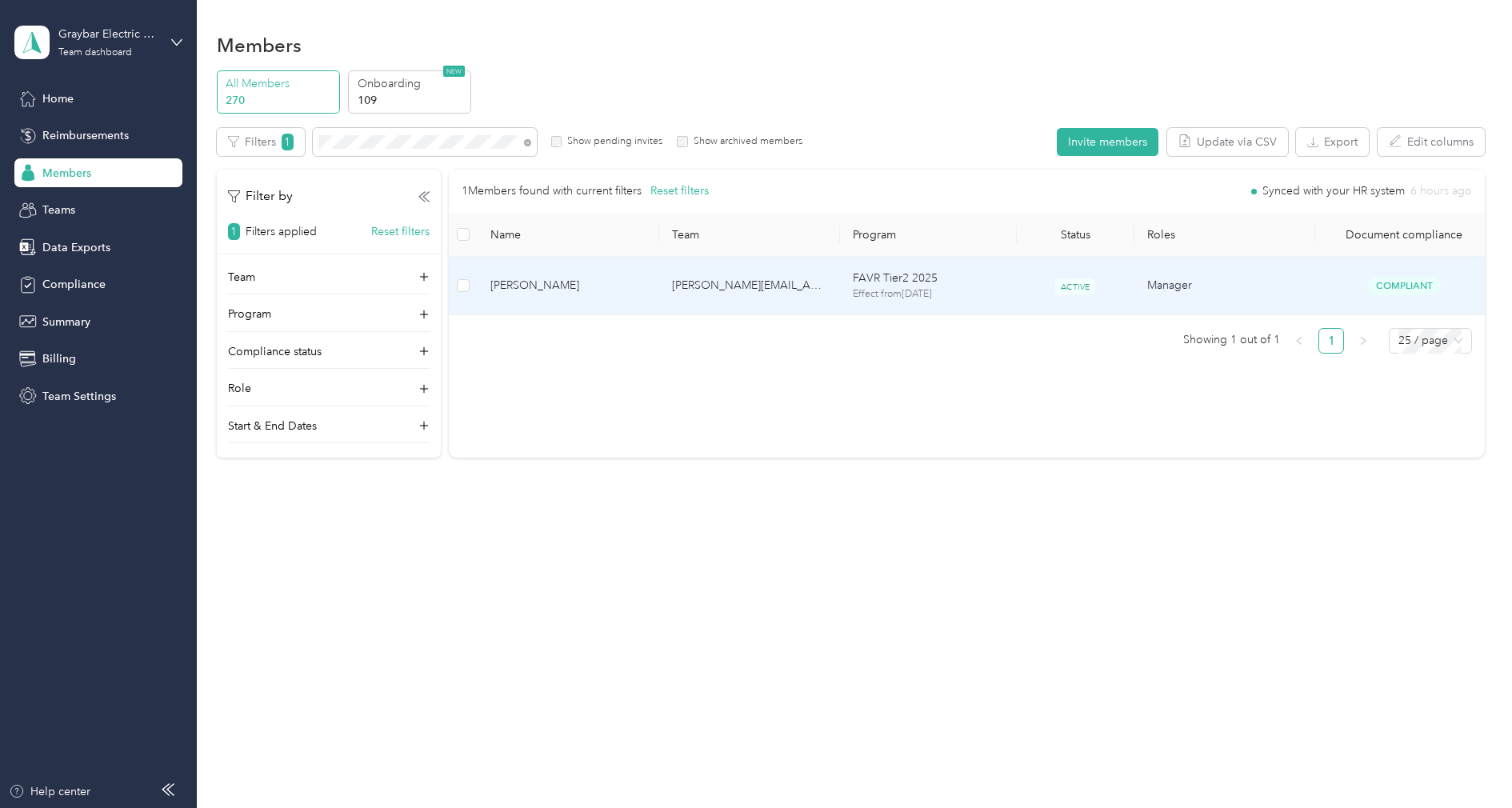
click at [633, 278] on span "[PERSON_NAME]" at bounding box center [568, 286] width 155 height 18
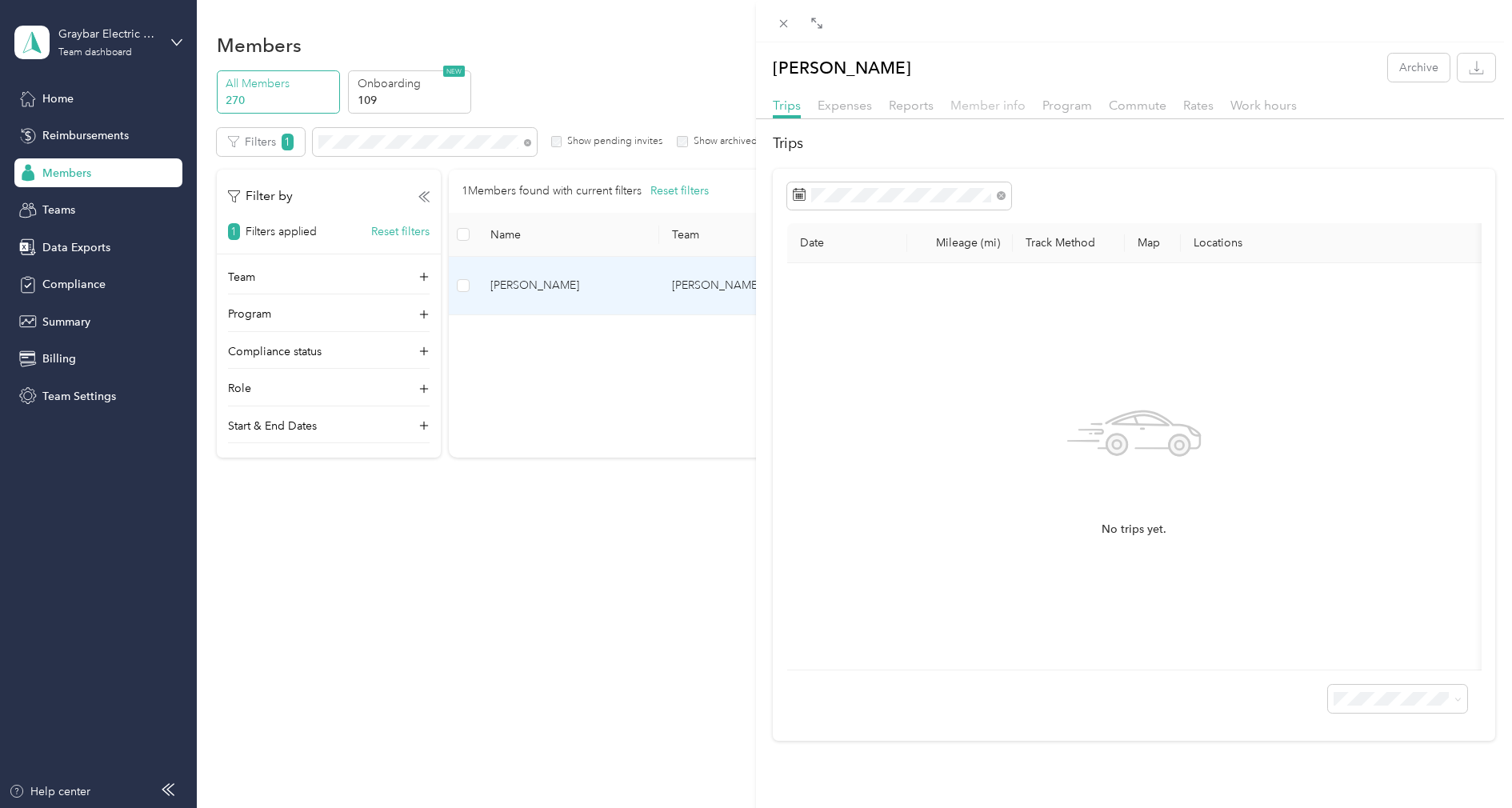
click at [960, 109] on span "Member info" at bounding box center [988, 105] width 75 height 16
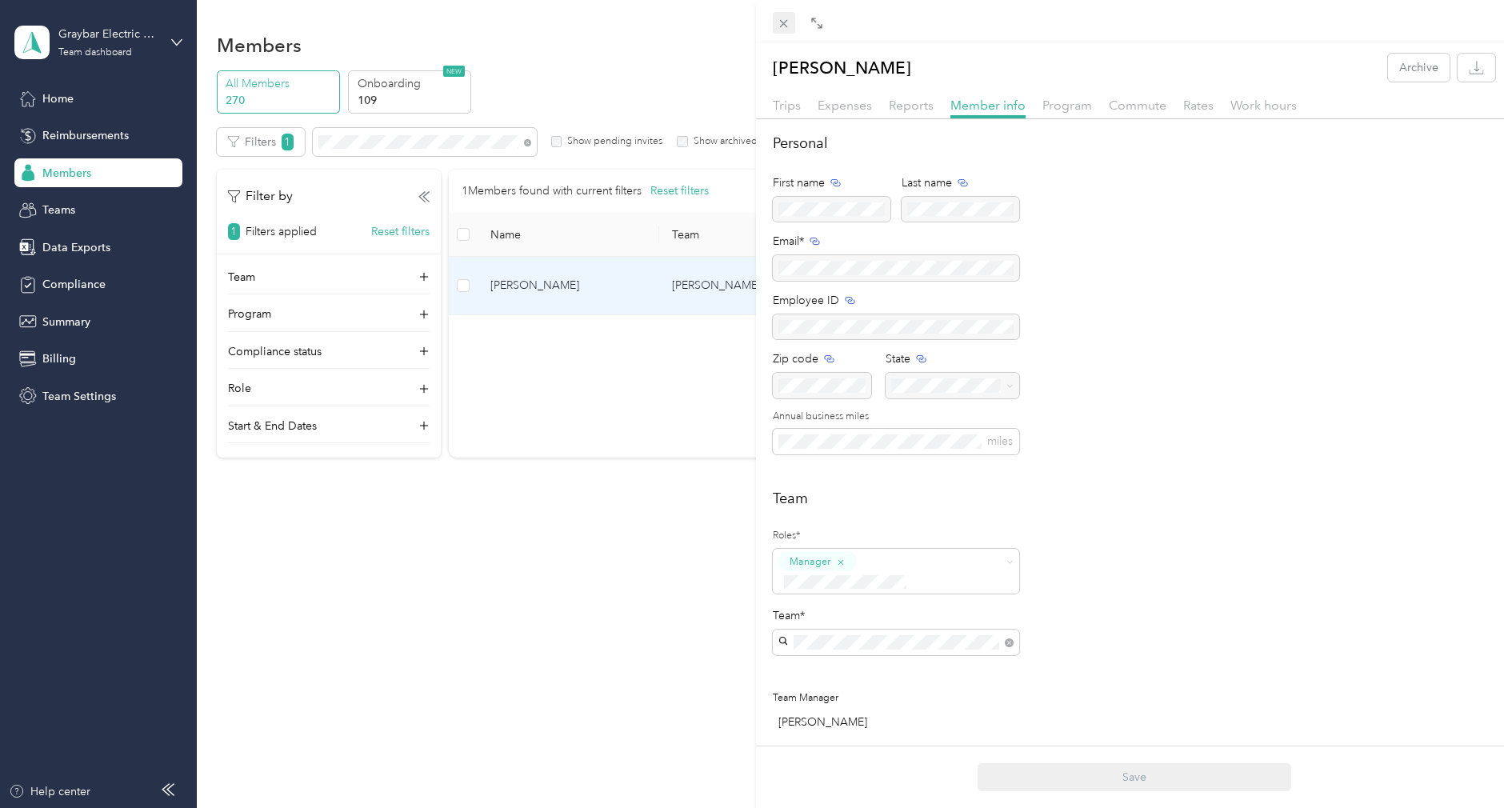
click at [783, 24] on icon at bounding box center [784, 24] width 8 height 8
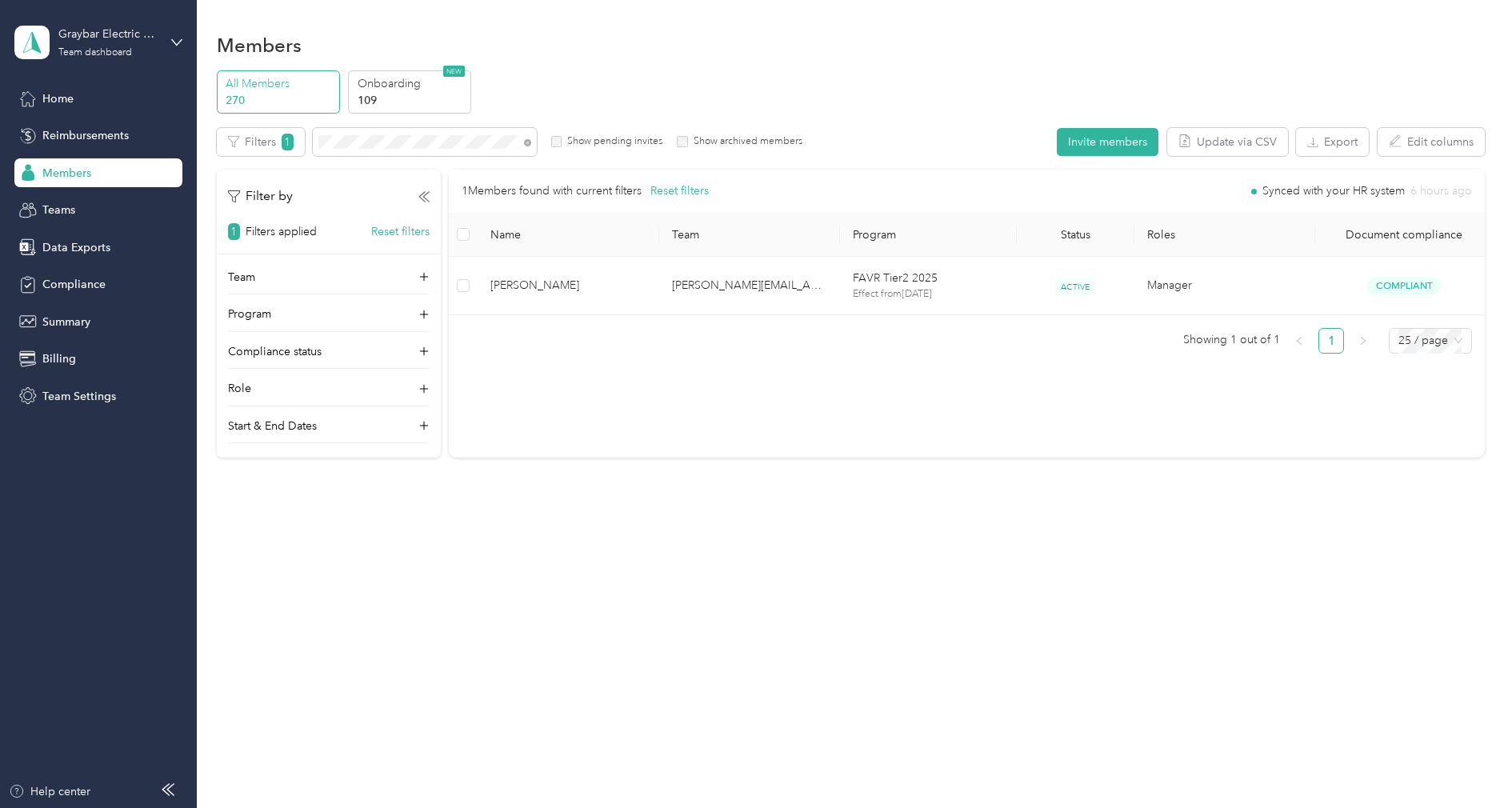
click at [800, 110] on div "All Members 270 Onboarding 109 NEW" at bounding box center [851, 92] width 1268 height 44
click at [527, 142] on icon at bounding box center [528, 143] width 3 height 3
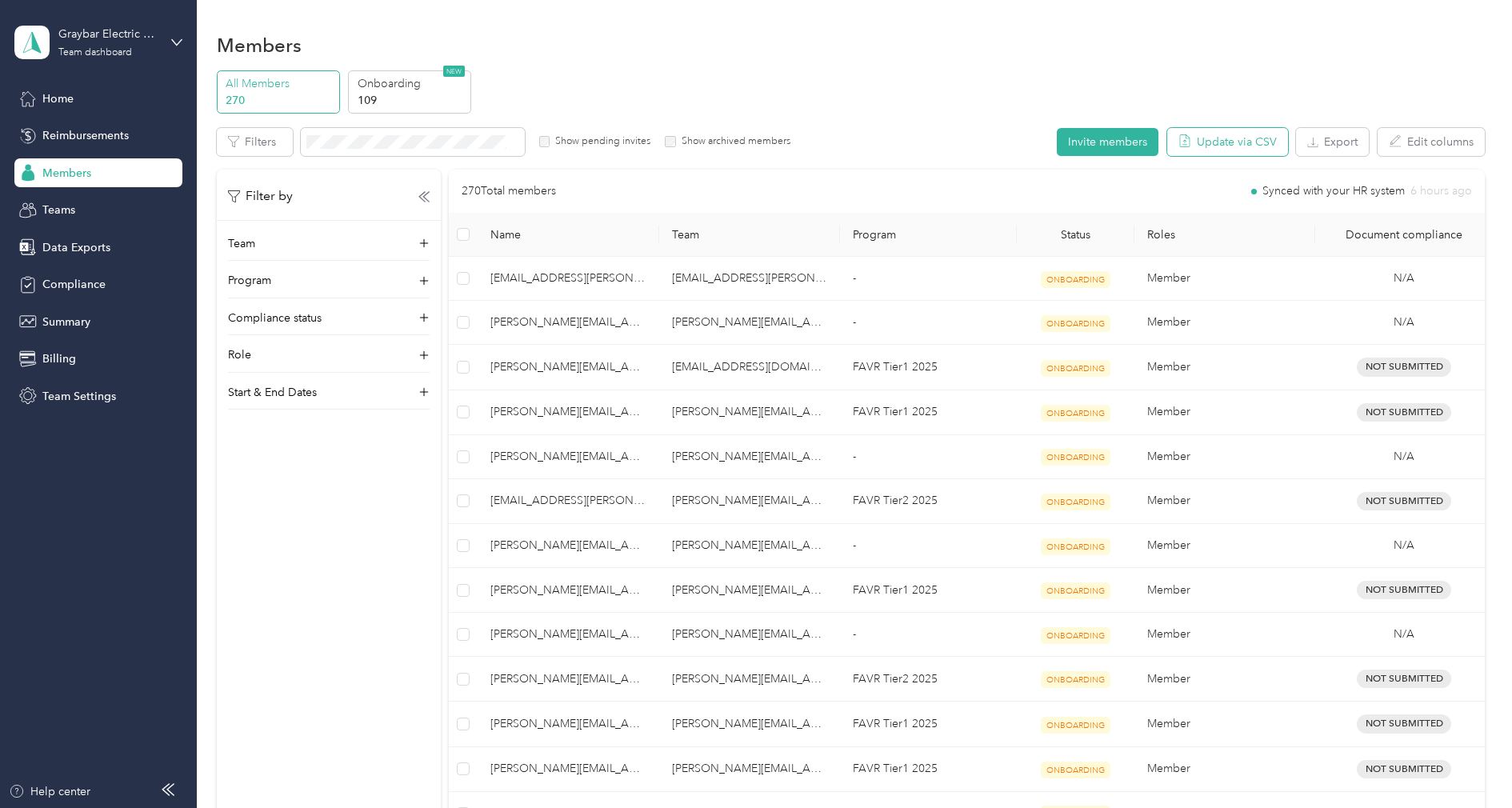
click at [1259, 149] on button "Update via CSV" at bounding box center [1227, 142] width 121 height 28
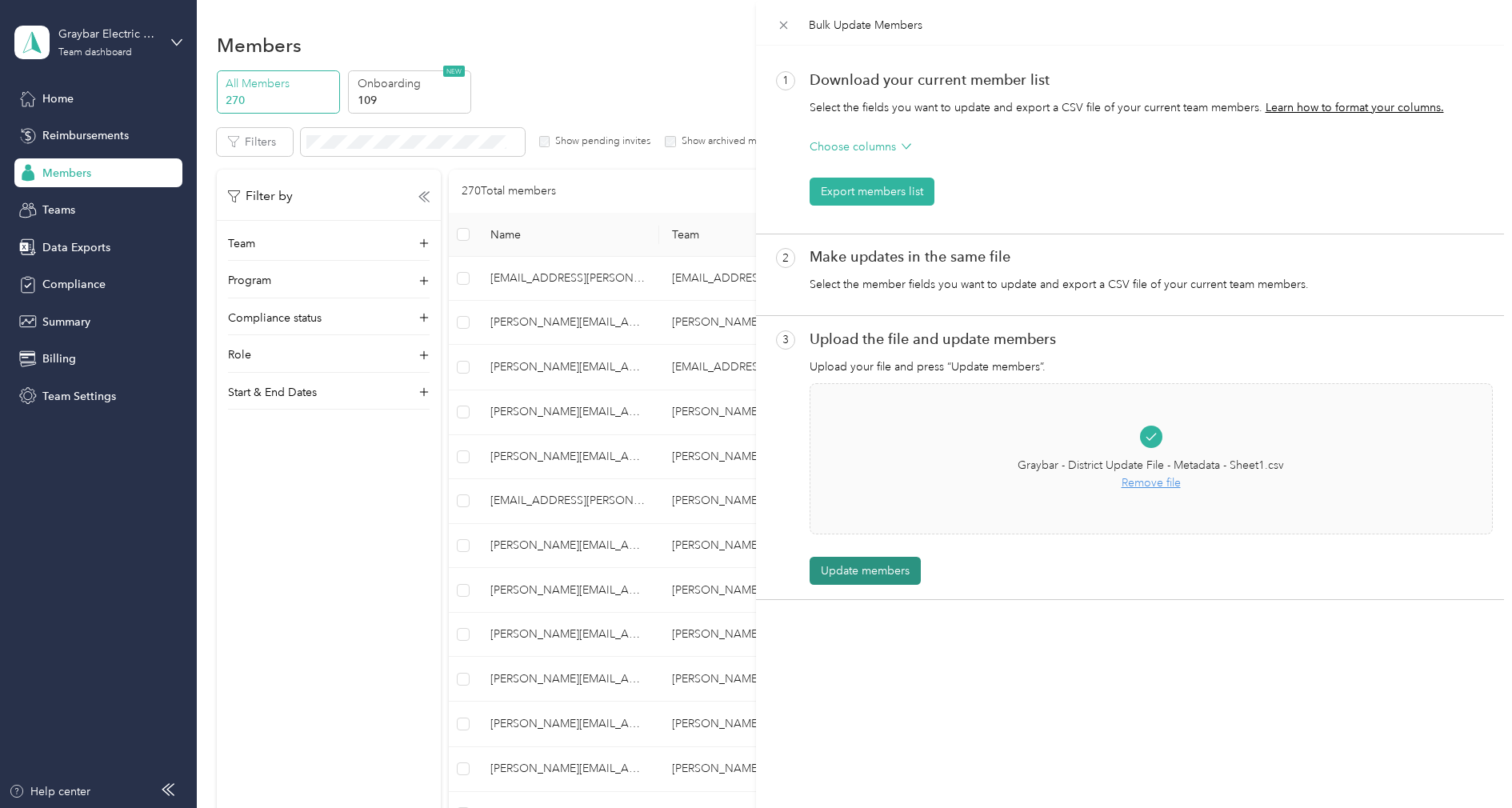
click at [876, 567] on button "Update members" at bounding box center [865, 570] width 111 height 28
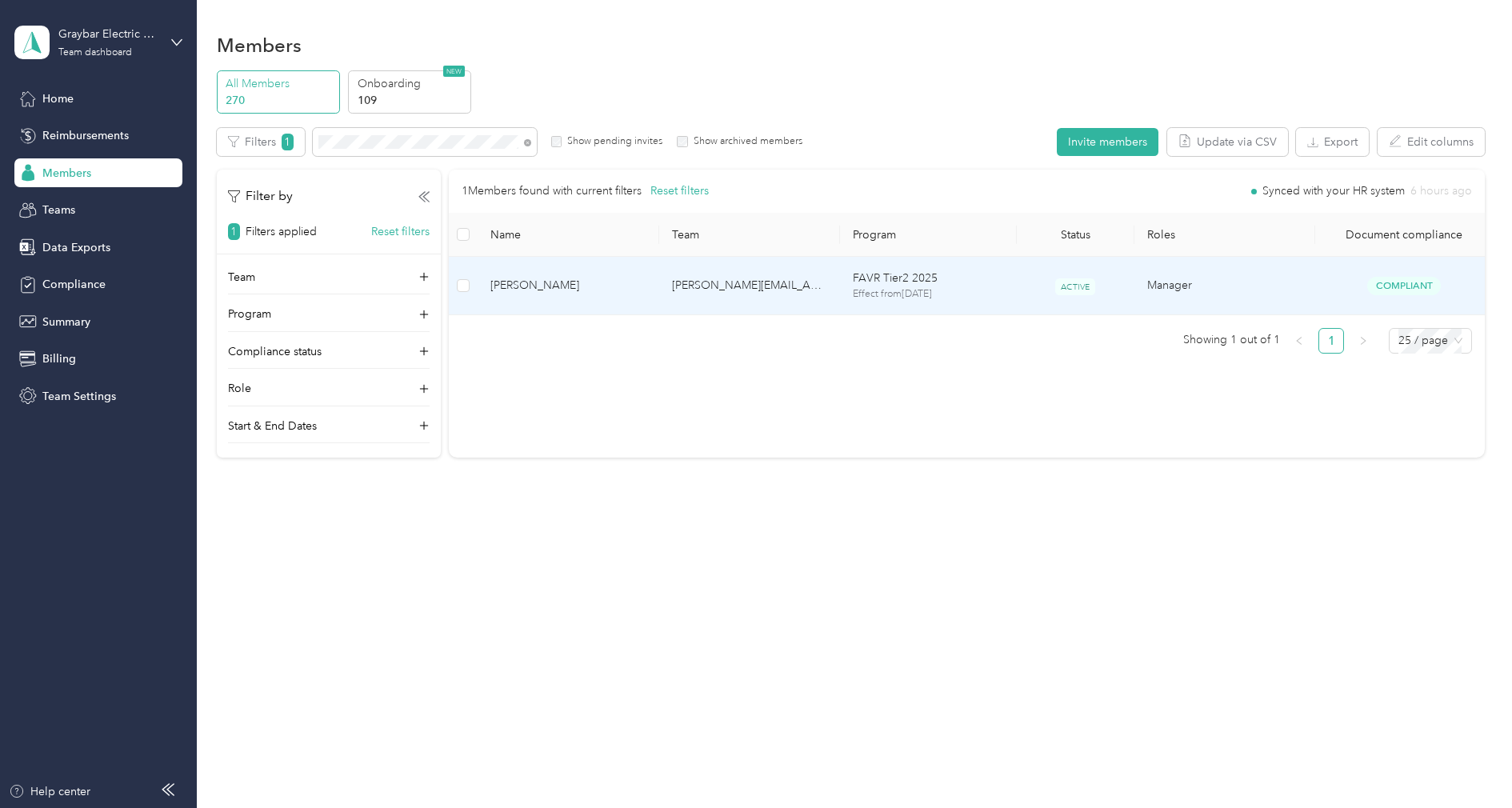
click at [672, 291] on td "[PERSON_NAME][EMAIL_ADDRESS][PERSON_NAME][DOMAIN_NAME]" at bounding box center [750, 286] width 181 height 59
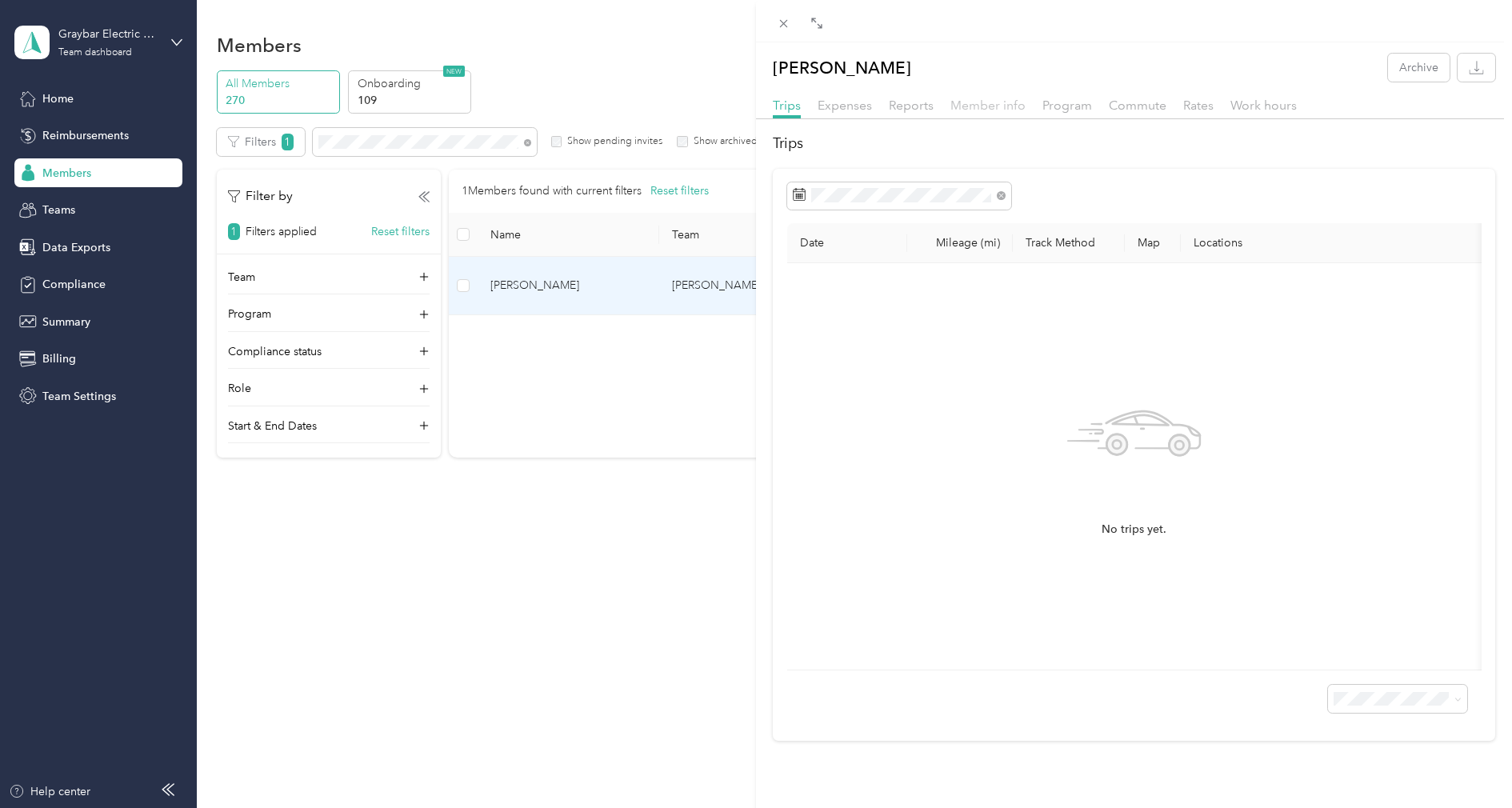
click at [980, 108] on span "Member info" at bounding box center [988, 105] width 75 height 16
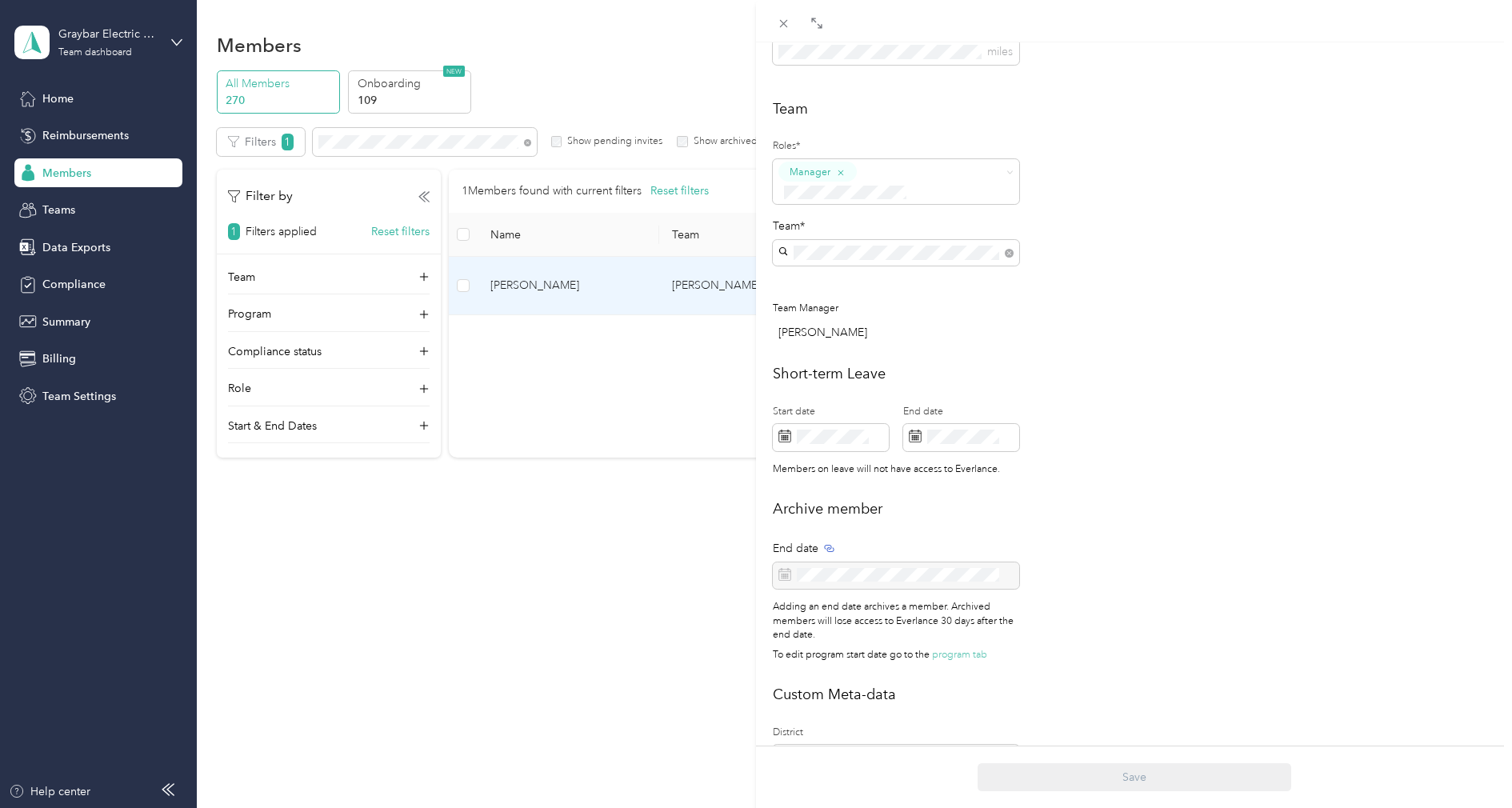
scroll to position [463, 0]
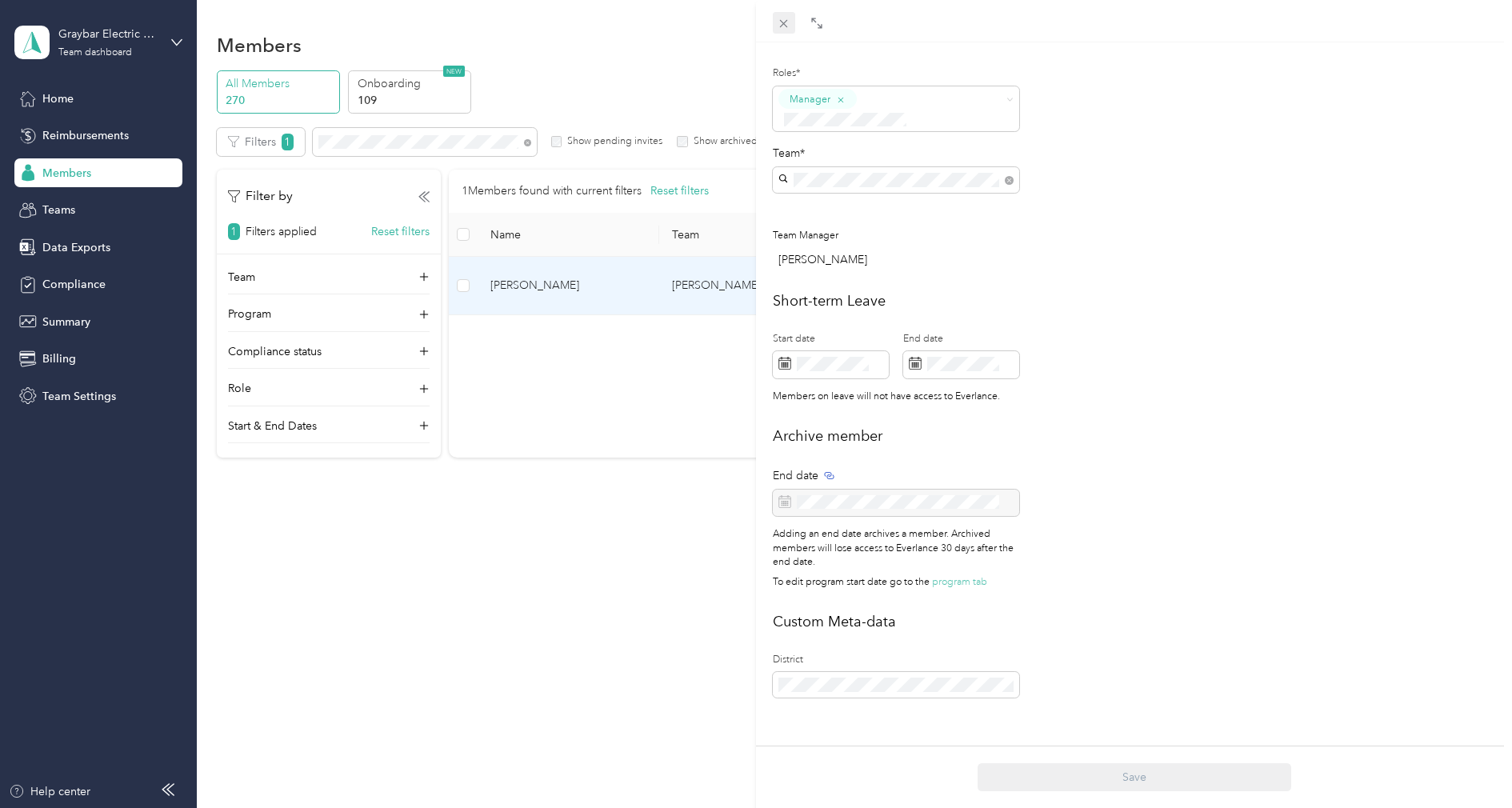
click at [783, 15] on span at bounding box center [783, 23] width 22 height 22
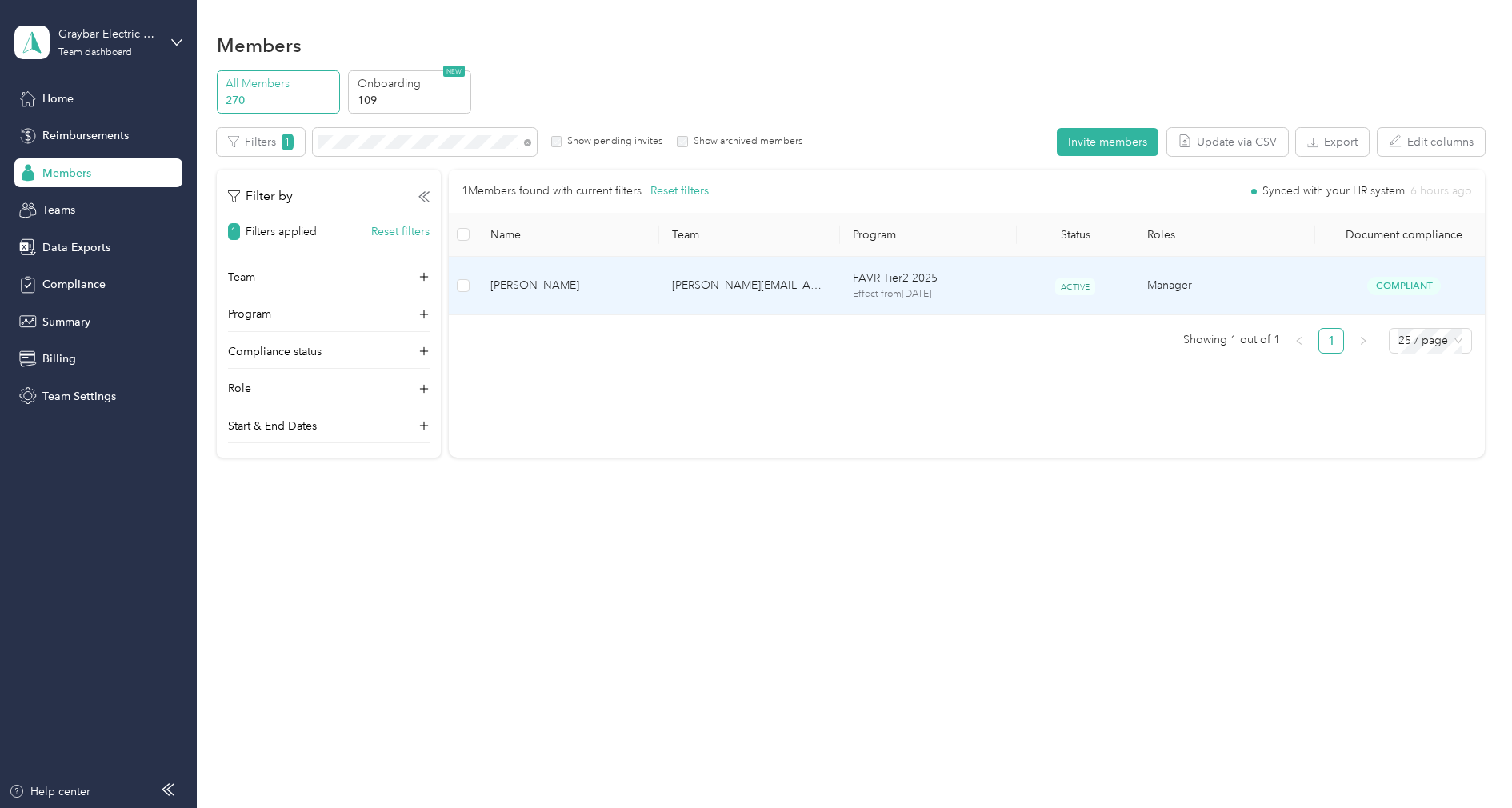
scroll to position [446, 0]
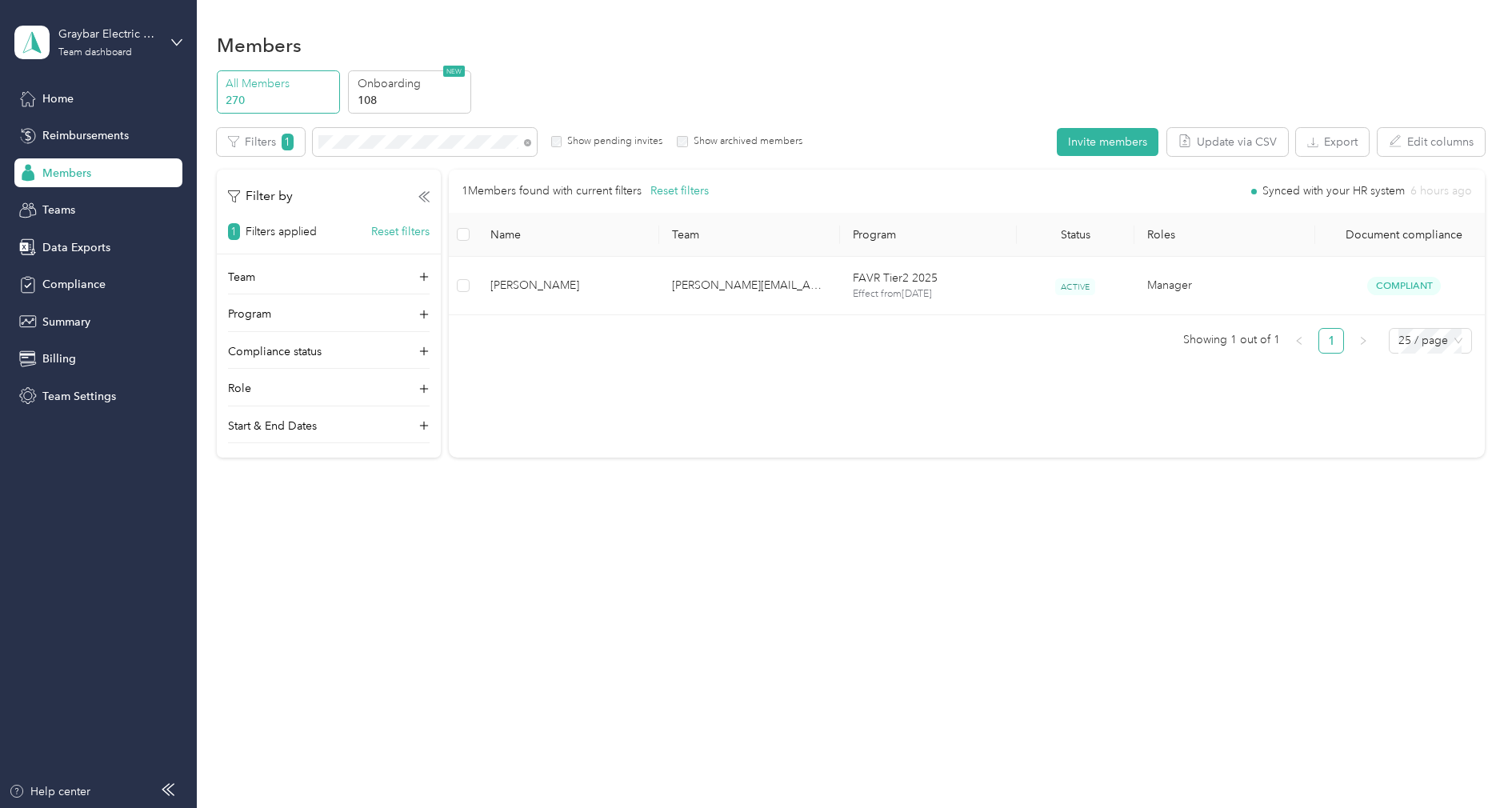
click at [148, 61] on div "Graybar Electric Company, Inc Team dashboard" at bounding box center [99, 42] width 168 height 56
click at [95, 206] on div "Log out" at bounding box center [182, 204] width 314 height 28
